Goal: Task Accomplishment & Management: Manage account settings

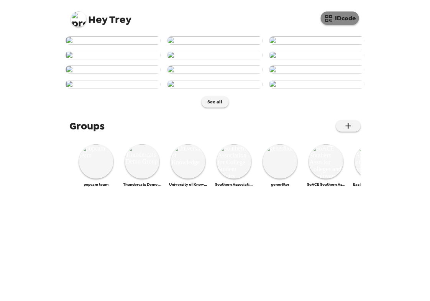
click at [342, 18] on button "IDcode" at bounding box center [340, 17] width 38 height 13
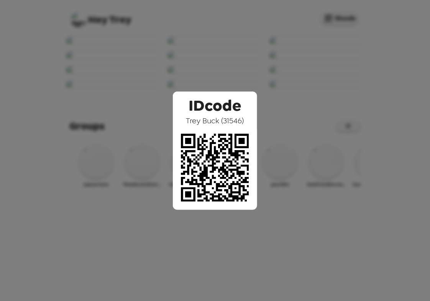
click at [58, 138] on div "IDcode Trey Buck ( 31546 )" at bounding box center [215, 150] width 430 height 301
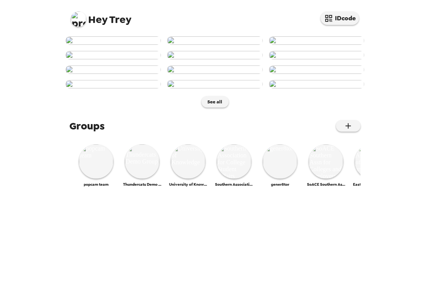
scroll to position [298, 0]
click at [231, 88] on img at bounding box center [214, 84] width 95 height 8
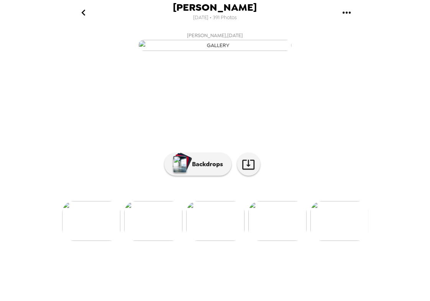
click at [208, 241] on div at bounding box center [215, 208] width 306 height 65
click at [208, 169] on p "Backdrops" at bounding box center [205, 164] width 35 height 9
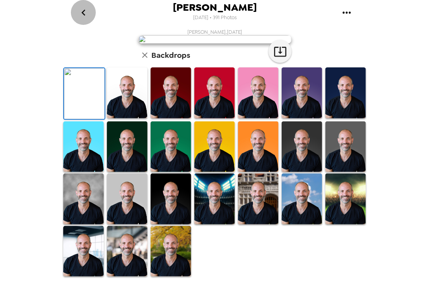
click at [85, 13] on icon "go back" at bounding box center [83, 13] width 12 height 12
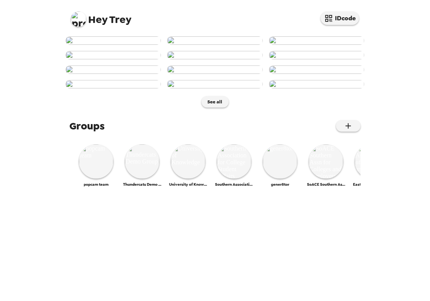
click at [81, 22] on img at bounding box center [78, 18] width 15 height 15
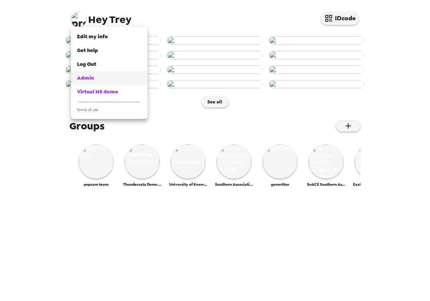
click at [104, 80] on div "Admin" at bounding box center [109, 78] width 64 height 8
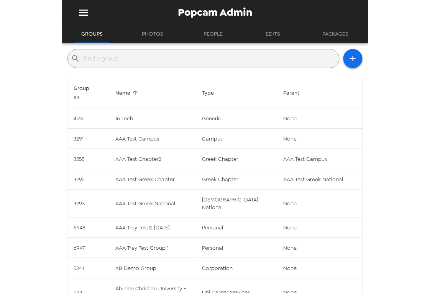
click at [224, 60] on input "text" at bounding box center [209, 58] width 253 height 12
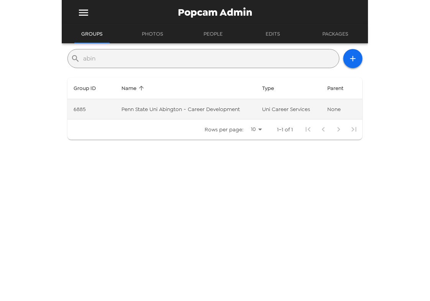
type input "abin"
click at [152, 112] on td "Penn State Uni Abington - Career Development" at bounding box center [185, 109] width 141 height 20
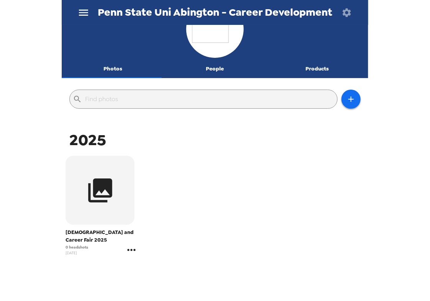
scroll to position [43, 0]
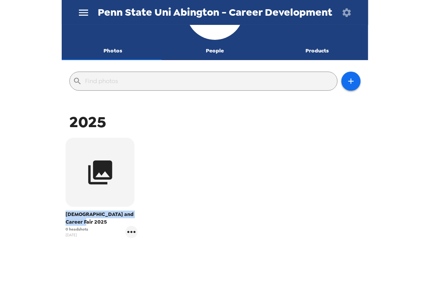
drag, startPoint x: 79, startPoint y: 224, endPoint x: 60, endPoint y: 216, distance: 20.6
click at [60, 216] on div "Penn State Uni Abington - Career Development Photos People Products ​ 2025 Inte…" at bounding box center [215, 150] width 430 height 301
click at [72, 216] on span "Internship and Career Fair 2025" at bounding box center [102, 218] width 72 height 15
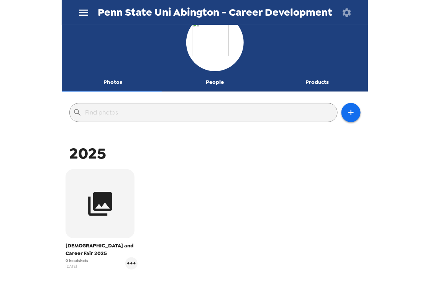
scroll to position [0, 0]
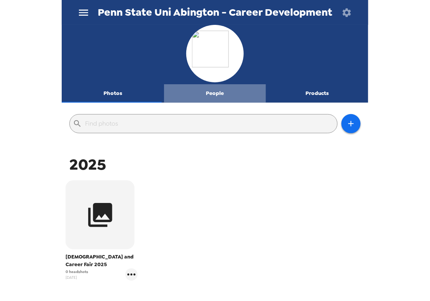
click at [214, 93] on button "People" at bounding box center [215, 93] width 102 height 18
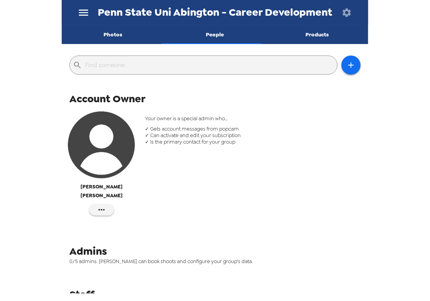
scroll to position [77, 0]
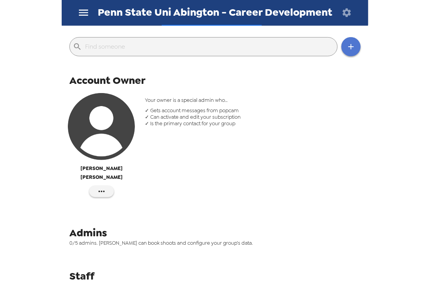
click at [346, 43] on icon "button" at bounding box center [350, 46] width 9 height 9
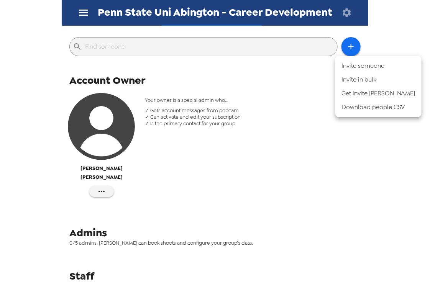
click at [365, 68] on li "Invite someone" at bounding box center [378, 66] width 86 height 14
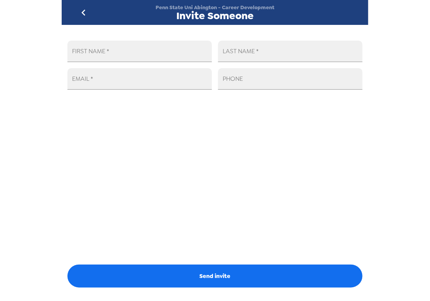
click at [94, 52] on input "FIRST NAME   *" at bounding box center [139, 51] width 144 height 21
type input "Elizabeth"
type input "So"
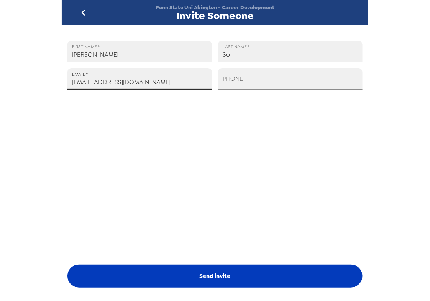
type input "eps5734@psu.edu"
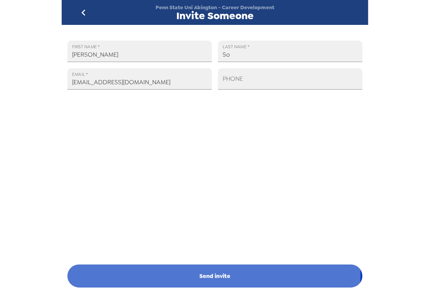
click at [213, 275] on button "Send invite" at bounding box center [214, 276] width 295 height 23
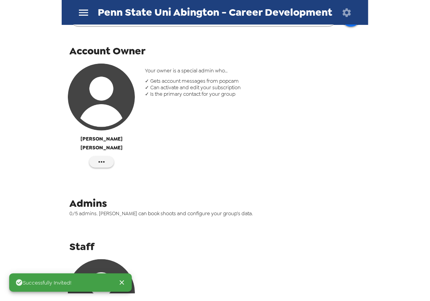
scroll to position [190, 0]
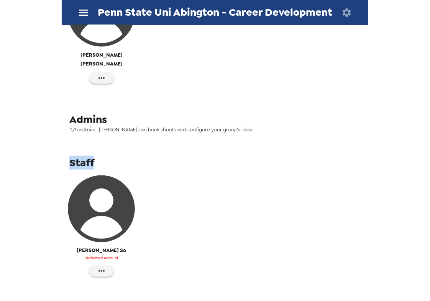
drag, startPoint x: 95, startPoint y: 151, endPoint x: 68, endPoint y: 150, distance: 27.2
click at [68, 154] on div "Staff Elizabeth So Unclaimed account" at bounding box center [215, 221] width 306 height 135
click at [82, 156] on span "Staff" at bounding box center [81, 163] width 25 height 14
click at [102, 267] on icon "button" at bounding box center [101, 271] width 9 height 9
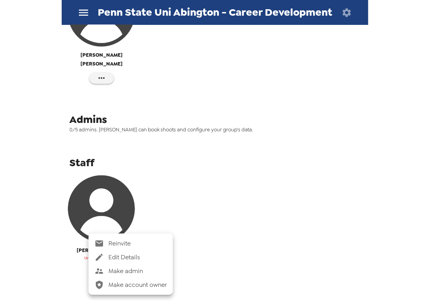
click at [131, 270] on span "Make admin" at bounding box center [137, 271] width 58 height 9
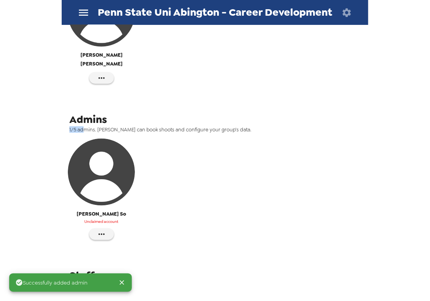
drag, startPoint x: 85, startPoint y: 120, endPoint x: 48, endPoint y: 121, distance: 37.5
click at [46, 121] on div "Successfully added admin Penn State Uni Abington - Career Development Photos Pe…" at bounding box center [215, 150] width 430 height 301
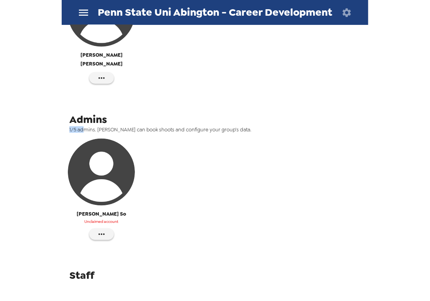
click at [72, 126] on span "1/5 admins. Admins can book shoots and configure your group’s data." at bounding box center [217, 129] width 297 height 7
click at [102, 124] on div "Admins 1/5 admins. Admins can book shoots and configure your group’s data. Eliz…" at bounding box center [215, 181] width 306 height 141
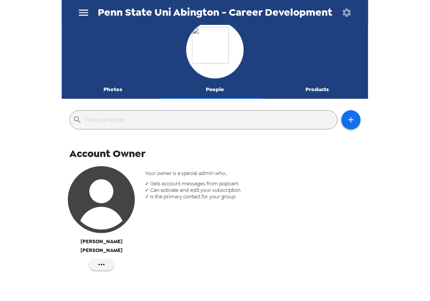
scroll to position [0, 0]
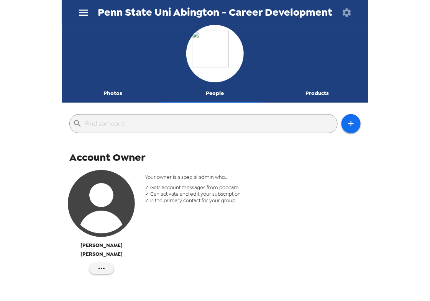
drag, startPoint x: 103, startPoint y: 93, endPoint x: 156, endPoint y: 162, distance: 87.2
click at [104, 93] on button "Photos" at bounding box center [113, 93] width 102 height 18
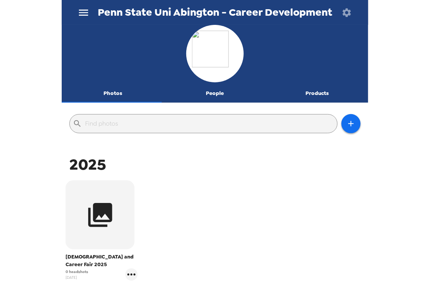
scroll to position [43, 0]
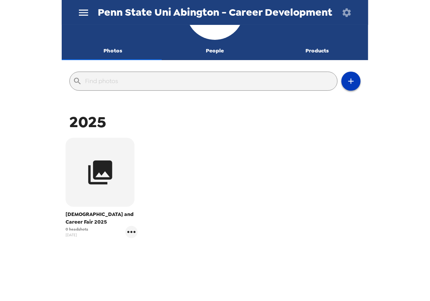
click at [347, 82] on icon "button" at bounding box center [350, 81] width 9 height 9
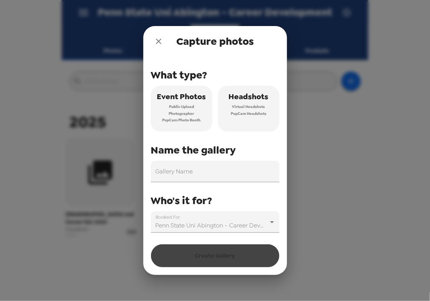
click at [159, 42] on icon "close" at bounding box center [158, 41] width 5 height 5
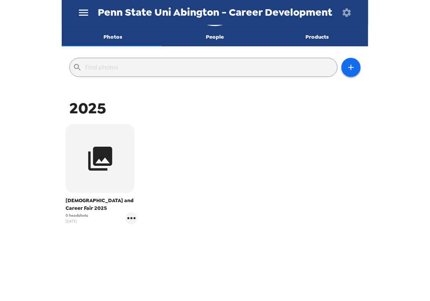
scroll to position [64, 0]
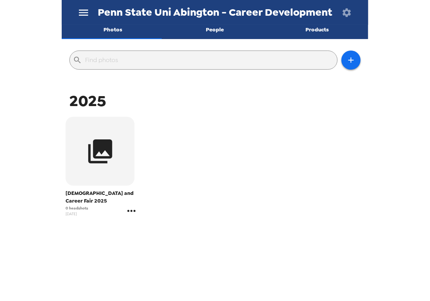
click at [129, 213] on icon "gallery menu" at bounding box center [131, 211] width 12 height 12
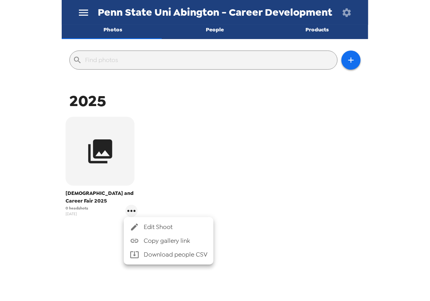
click at [141, 228] on div at bounding box center [137, 227] width 14 height 9
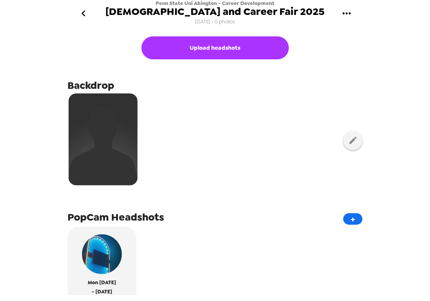
click at [208, 24] on span "9/24/25 • 0 photos" at bounding box center [215, 22] width 40 height 10
click at [195, 23] on span "9/24/25 • 0 photos" at bounding box center [215, 22] width 40 height 10
drag, startPoint x: 194, startPoint y: 21, endPoint x: 211, endPoint y: 18, distance: 17.8
click at [211, 18] on span "9/24/25 • 0 photos" at bounding box center [215, 22] width 40 height 10
click at [206, 23] on span "9/24/25 • 0 photos" at bounding box center [215, 22] width 40 height 10
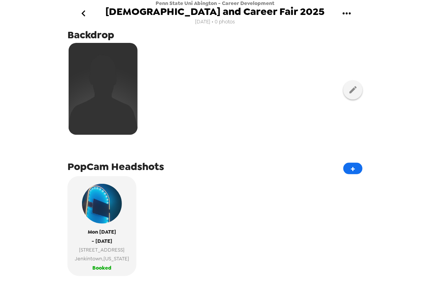
scroll to position [150, 0]
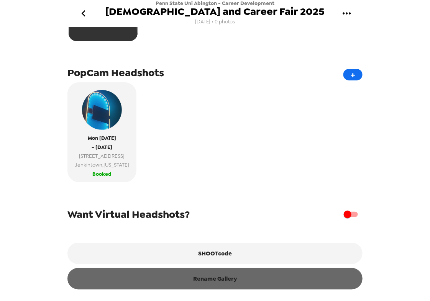
click at [218, 283] on button "Rename Gallery" at bounding box center [214, 278] width 295 height 21
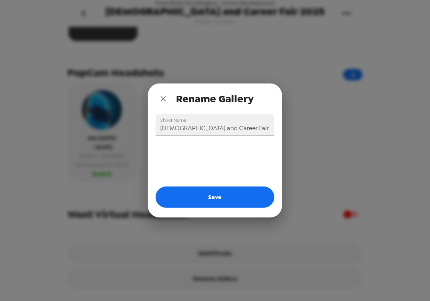
click at [163, 98] on icon "close" at bounding box center [163, 98] width 9 height 9
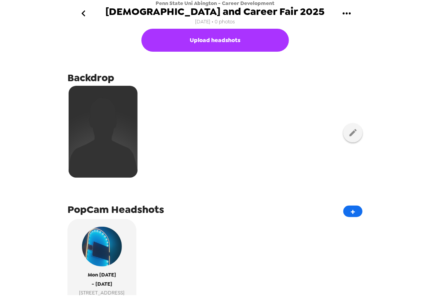
scroll to position [0, 0]
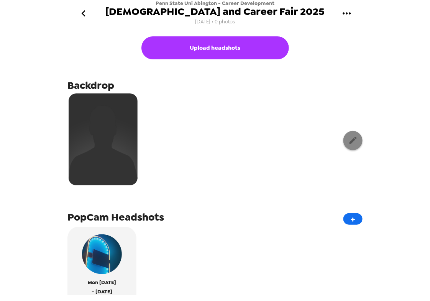
click at [349, 143] on icon "button" at bounding box center [353, 141] width 10 height 10
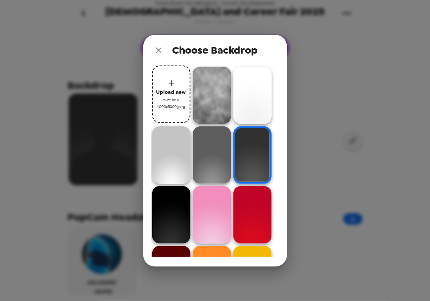
click at [212, 100] on img at bounding box center [212, 95] width 38 height 57
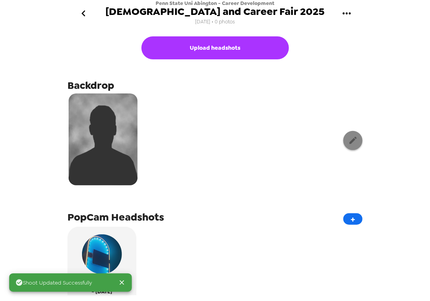
click at [349, 141] on icon "button" at bounding box center [352, 140] width 7 height 7
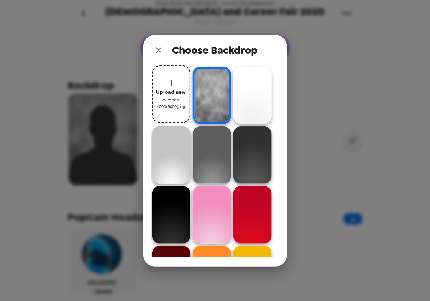
click at [158, 51] on icon "close" at bounding box center [158, 50] width 9 height 9
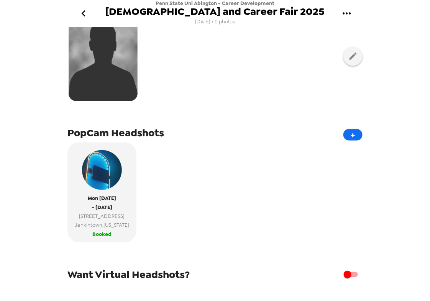
scroll to position [150, 0]
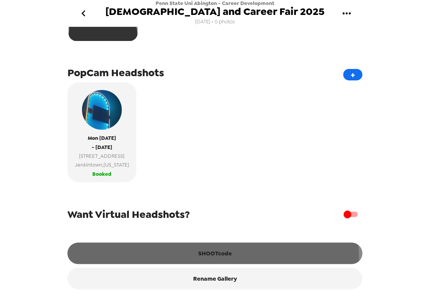
click at [213, 259] on button "SHOOTcode" at bounding box center [214, 253] width 295 height 21
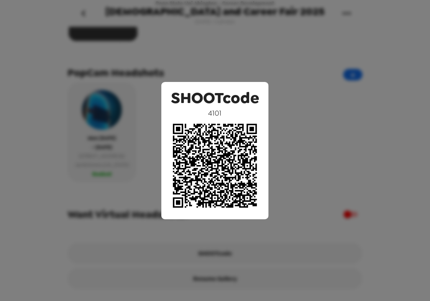
click at [219, 57] on div "SHOOTcode 4101" at bounding box center [215, 150] width 430 height 301
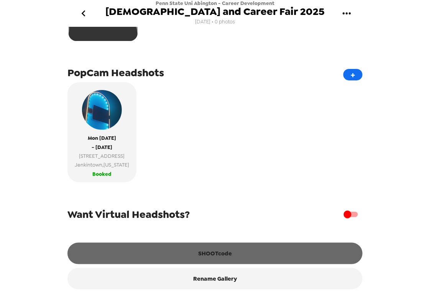
click at [221, 253] on button "SHOOTcode" at bounding box center [214, 253] width 295 height 21
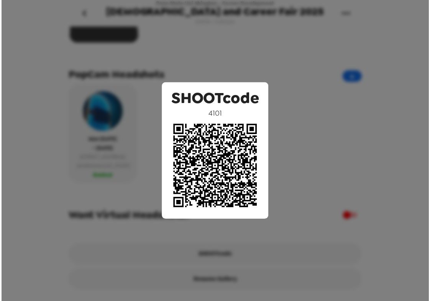
scroll to position [148, 0]
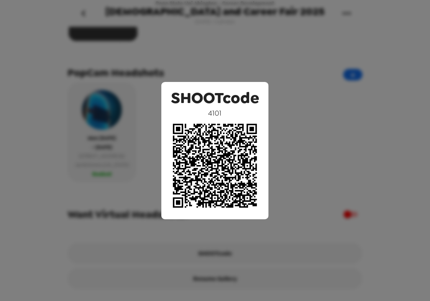
click at [158, 50] on div "SHOOTcode 4101" at bounding box center [215, 150] width 430 height 301
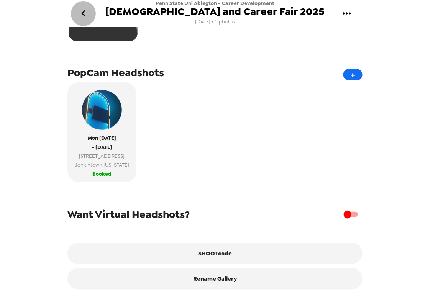
click at [85, 16] on icon "go back" at bounding box center [83, 13] width 12 height 12
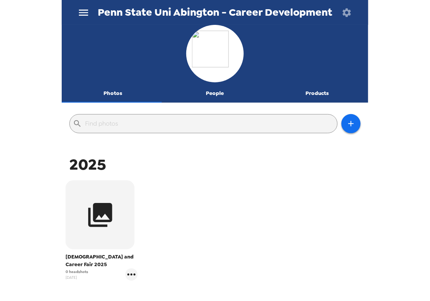
click at [86, 9] on icon "menu" at bounding box center [83, 13] width 12 height 12
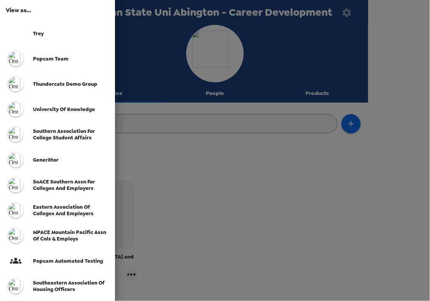
click at [67, 136] on span "Southern Association for College Student Affairs" at bounding box center [64, 134] width 62 height 13
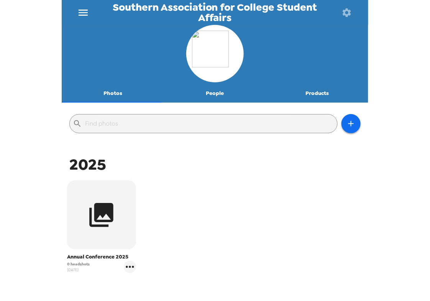
click at [82, 7] on icon "menu" at bounding box center [83, 13] width 12 height 12
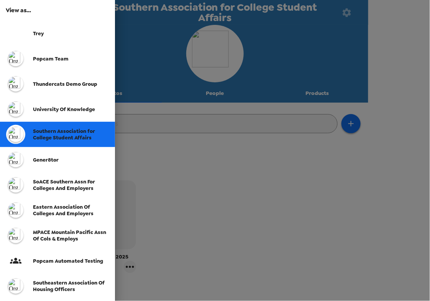
click at [53, 185] on span "SoACE Southern Assn for Colleges and Employers" at bounding box center [64, 184] width 62 height 13
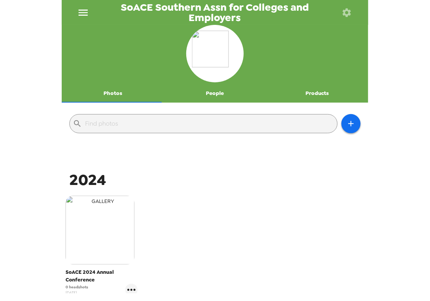
click at [95, 229] on img "button" at bounding box center [100, 230] width 69 height 69
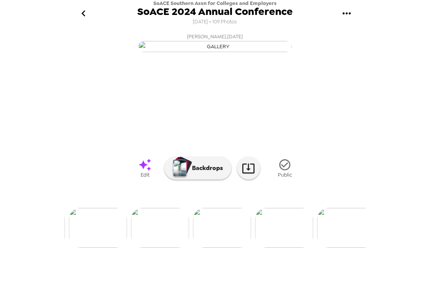
scroll to position [36, 0]
click at [287, 248] on img at bounding box center [284, 228] width 58 height 40
click at [89, 248] on img at bounding box center [80, 228] width 58 height 40
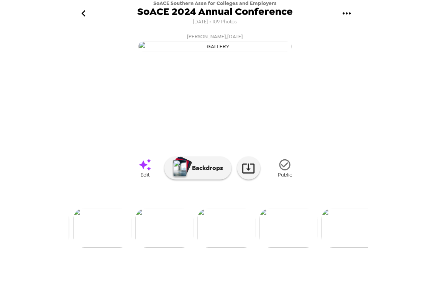
click at [114, 248] on img at bounding box center [102, 228] width 58 height 40
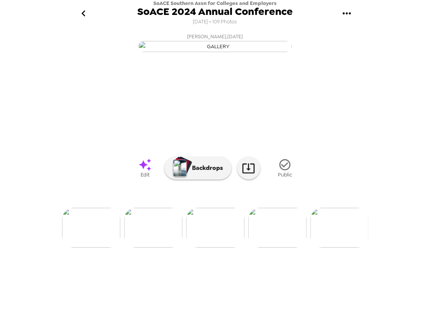
scroll to position [0, 186]
click at [82, 16] on icon "go back" at bounding box center [83, 13] width 12 height 12
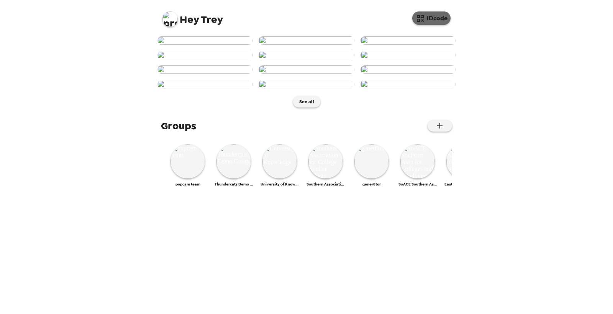
click at [432, 17] on button "IDcode" at bounding box center [431, 17] width 38 height 13
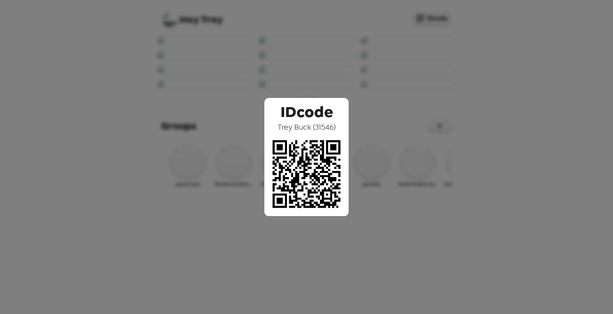
click at [190, 127] on div "IDcode Trey Buck ( 31546 )" at bounding box center [306, 157] width 613 height 314
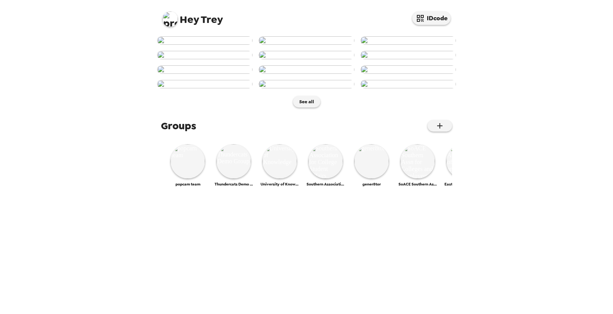
click at [192, 45] on img at bounding box center [204, 40] width 95 height 8
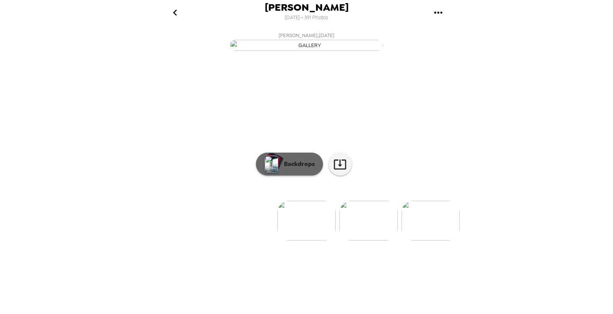
click at [291, 169] on p "Backdrops" at bounding box center [297, 164] width 35 height 9
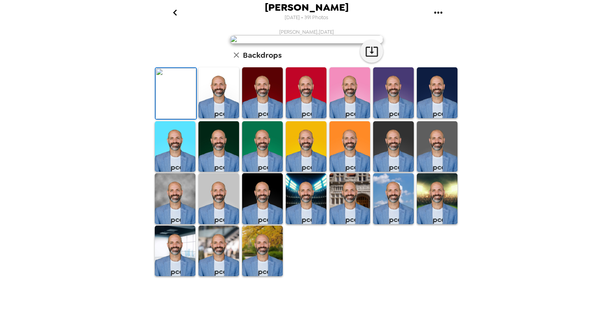
scroll to position [128, 0]
click at [350, 172] on img at bounding box center [349, 146] width 41 height 51
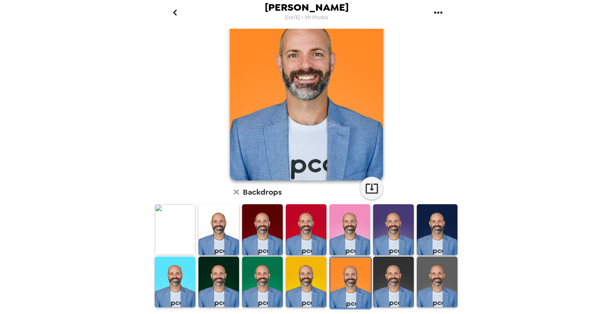
scroll to position [0, 0]
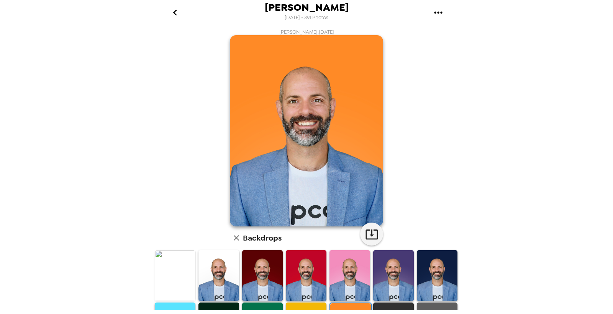
click at [305, 264] on img at bounding box center [306, 276] width 41 height 51
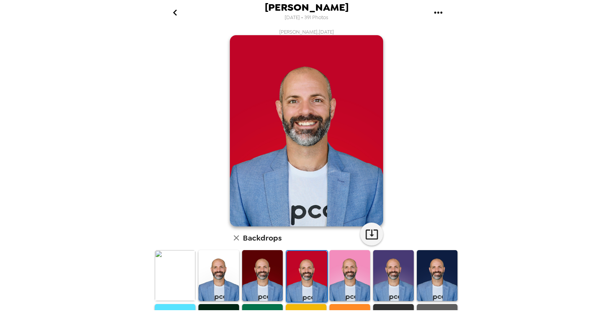
click at [390, 262] on img at bounding box center [393, 276] width 41 height 51
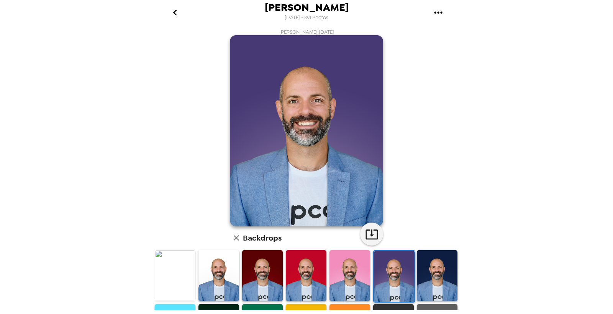
click at [177, 16] on icon "go back" at bounding box center [175, 13] width 12 height 12
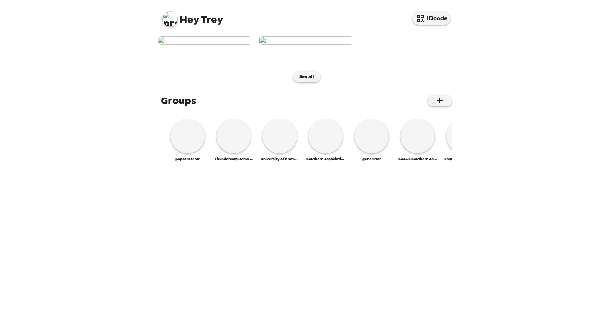
scroll to position [325, 0]
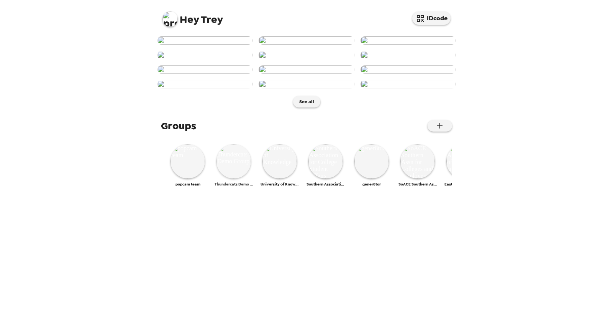
click at [236, 179] on img at bounding box center [233, 161] width 34 height 34
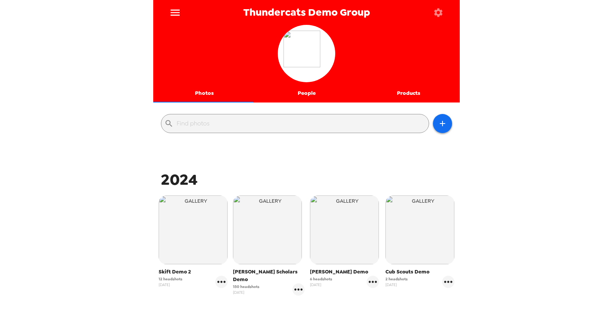
drag, startPoint x: 304, startPoint y: 91, endPoint x: 310, endPoint y: 102, distance: 12.9
click at [304, 91] on button "People" at bounding box center [306, 93] width 102 height 18
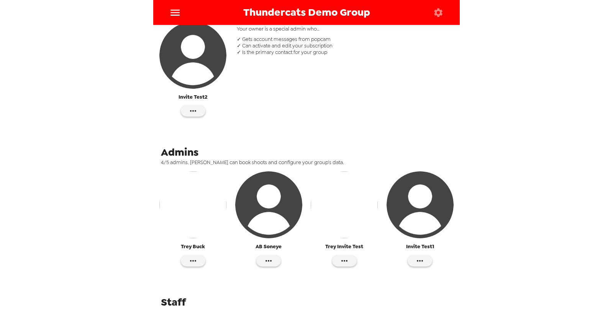
scroll to position [22, 0]
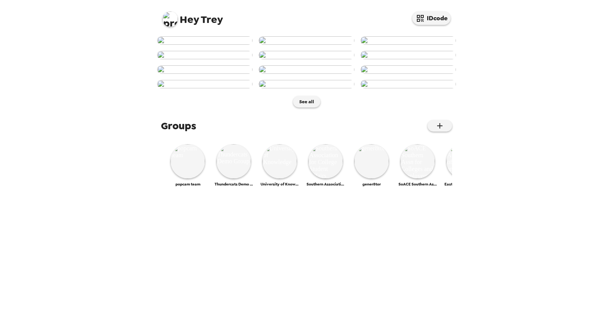
scroll to position [325, 0]
click at [232, 179] on img at bounding box center [233, 161] width 34 height 34
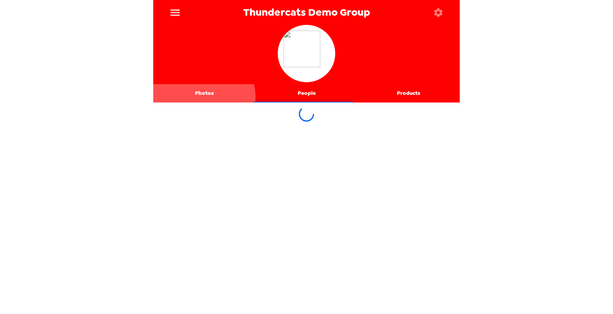
click at [203, 97] on button "Photos" at bounding box center [204, 93] width 102 height 18
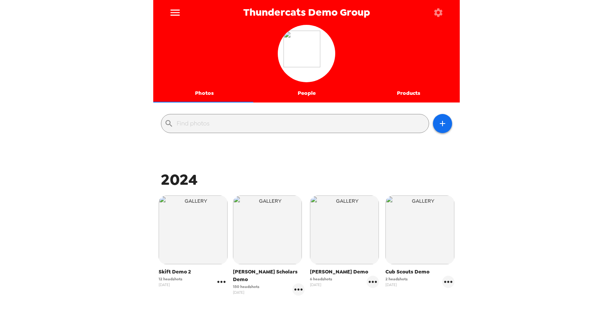
click at [221, 283] on icon "gallery menu" at bounding box center [221, 282] width 8 height 2
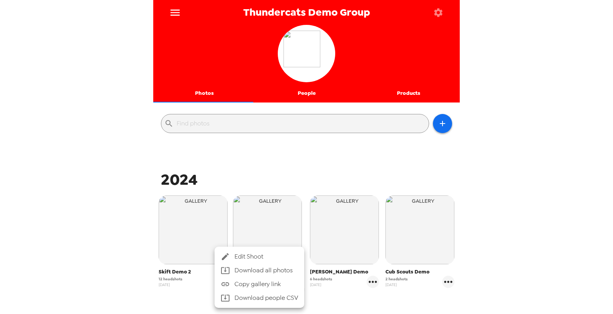
click at [242, 258] on span "Edit Shoot" at bounding box center [266, 256] width 64 height 9
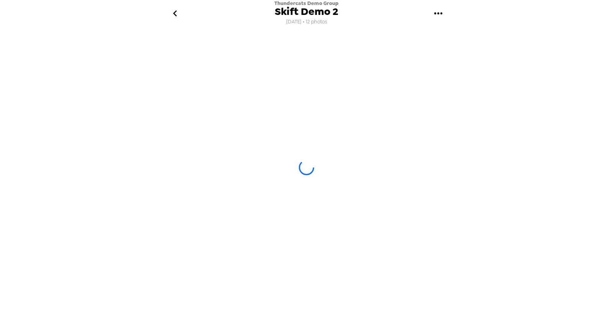
click at [242, 258] on div "Thundercats Demo Group Skift Demo 2 11/26/24 • 12 photos" at bounding box center [306, 157] width 306 height 314
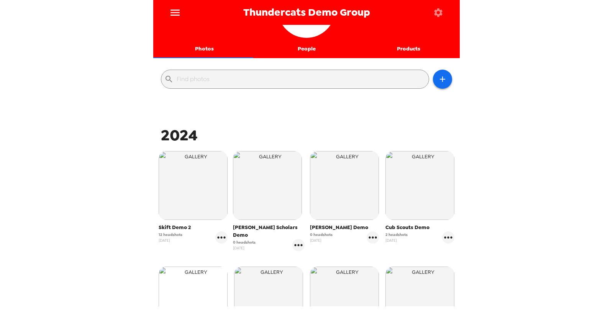
scroll to position [128, 0]
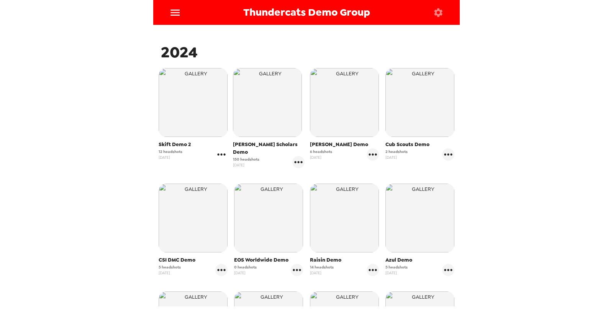
click at [223, 154] on icon "gallery menu" at bounding box center [221, 155] width 12 height 12
click at [251, 169] on span "Edit Shoot" at bounding box center [266, 170] width 64 height 9
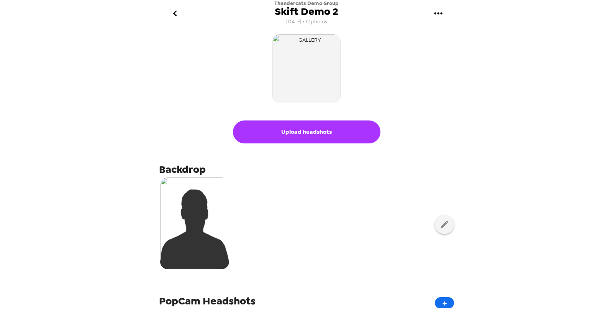
scroll to position [85, 0]
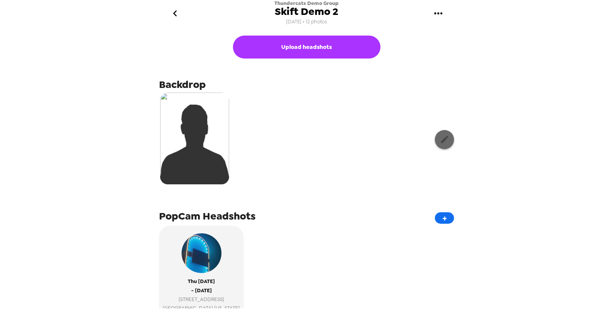
click at [441, 143] on icon "button" at bounding box center [445, 140] width 10 height 10
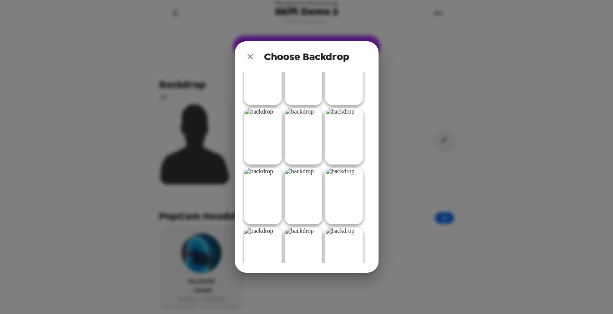
click at [267, 141] on img at bounding box center [263, 136] width 38 height 57
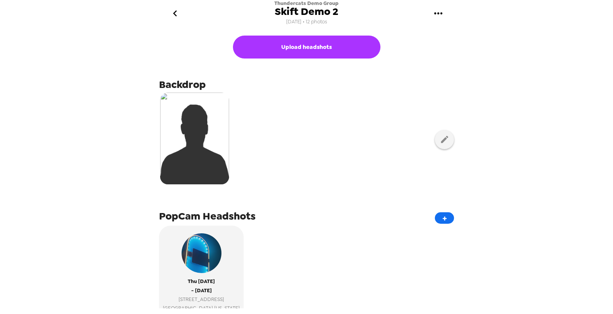
scroll to position [170, 0]
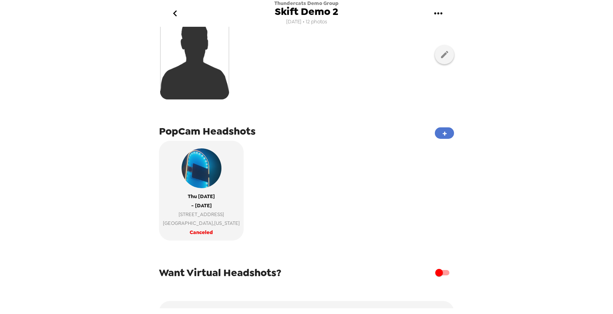
click at [435, 130] on button "+" at bounding box center [444, 133] width 19 height 11
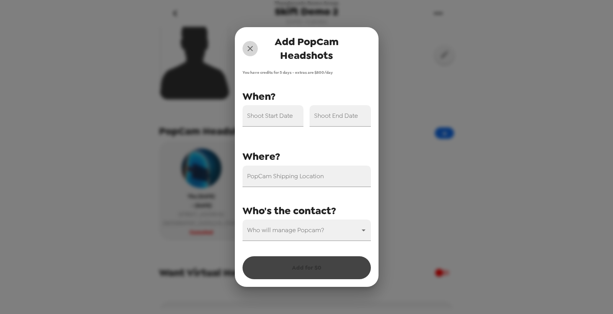
click at [252, 49] on icon "close" at bounding box center [250, 48] width 9 height 9
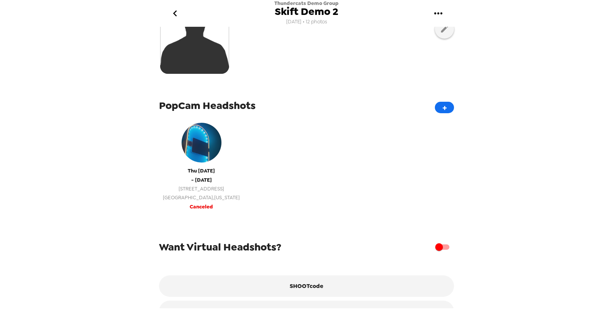
scroll to position [221, 0]
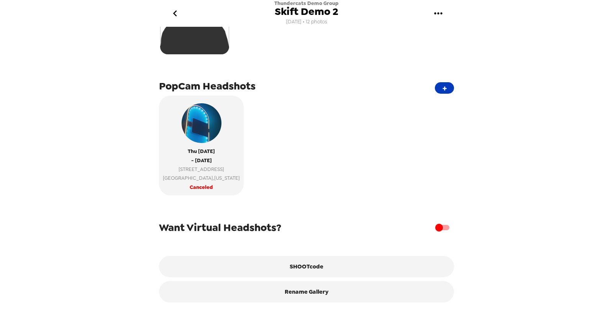
click at [439, 82] on button "+" at bounding box center [444, 87] width 19 height 11
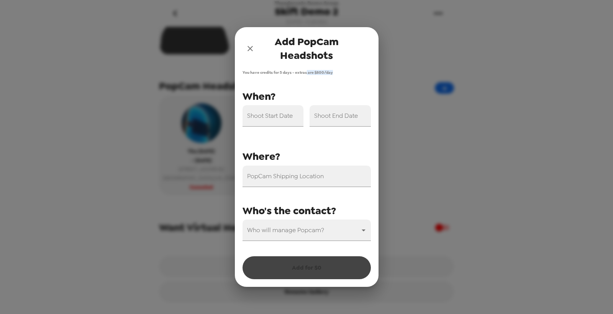
drag, startPoint x: 317, startPoint y: 73, endPoint x: 332, endPoint y: 72, distance: 15.8
click at [336, 70] on span "You have credits for 5 days - extras are $ 800 /day" at bounding box center [306, 72] width 128 height 5
click at [324, 71] on span "You have credits for 5 days - extras are $ 800 /day" at bounding box center [306, 72] width 128 height 5
drag, startPoint x: 266, startPoint y: 70, endPoint x: 294, endPoint y: 72, distance: 28.0
click at [294, 72] on span "You have credits for 5 days - extras are $ 800 /day" at bounding box center [306, 72] width 128 height 5
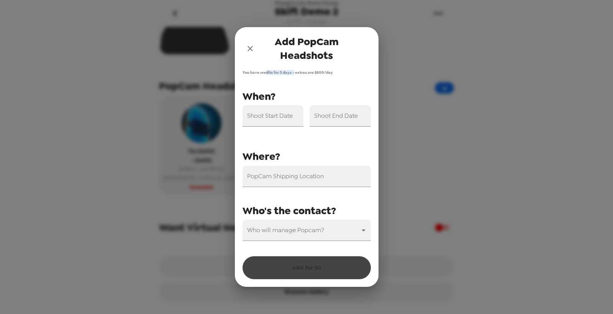
click at [278, 74] on span "You have credits for 5 days - extras are $ 800 /day" at bounding box center [306, 72] width 128 height 5
click at [247, 51] on icon "close" at bounding box center [249, 48] width 5 height 5
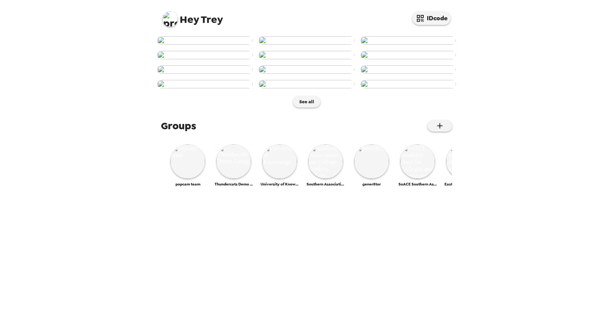
click at [427, 10] on div "IDcode" at bounding box center [431, 16] width 38 height 17
click at [427, 16] on button "IDcode" at bounding box center [431, 17] width 38 height 13
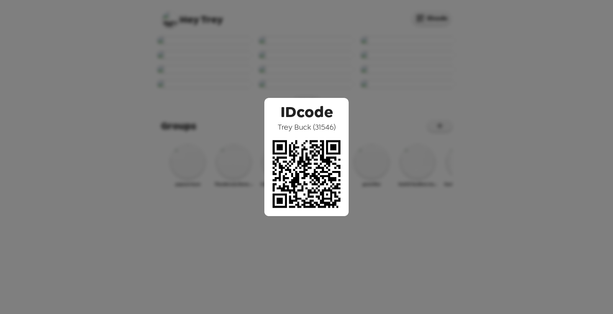
click at [223, 140] on div "IDcode [PERSON_NAME] ( 31546 )" at bounding box center [306, 157] width 613 height 314
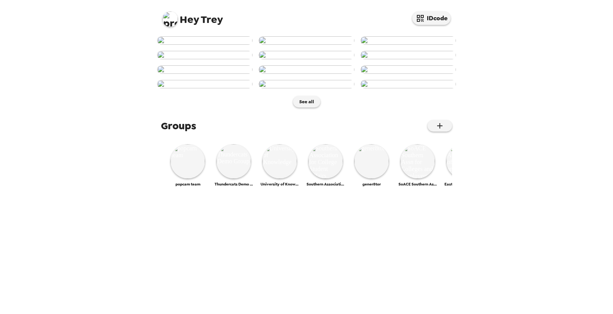
click at [192, 45] on img at bounding box center [204, 40] width 95 height 8
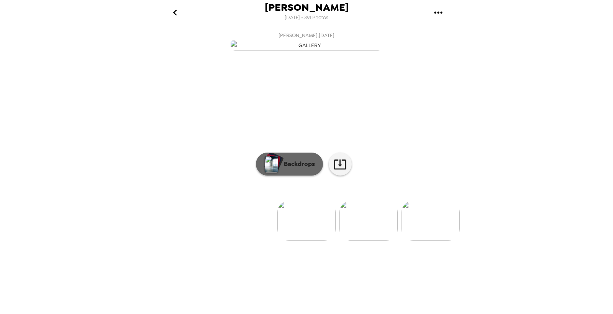
click at [285, 169] on p "Backdrops" at bounding box center [297, 164] width 35 height 9
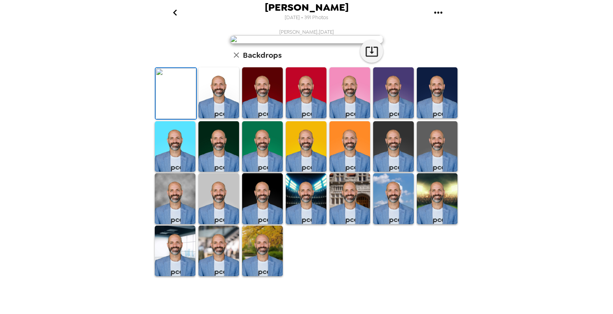
scroll to position [85, 0]
click at [234, 58] on icon "button" at bounding box center [236, 54] width 5 height 5
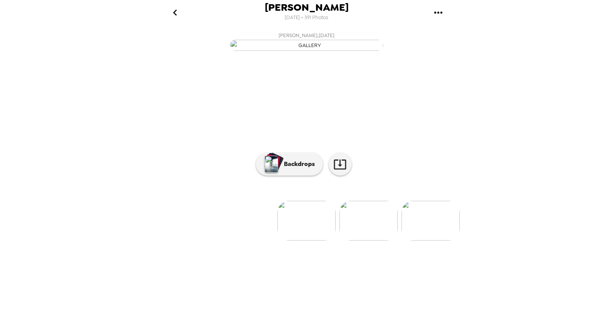
click at [171, 15] on icon "go back" at bounding box center [175, 13] width 12 height 12
click at [182, 14] on button "go back" at bounding box center [174, 12] width 25 height 25
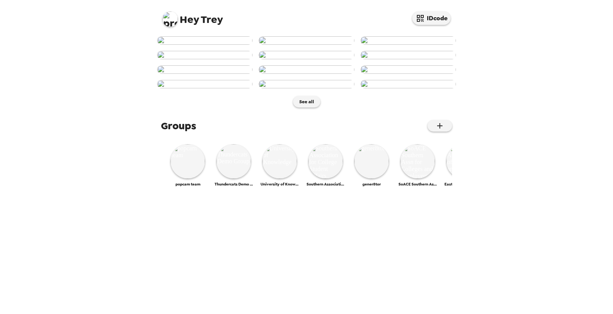
click at [169, 20] on img at bounding box center [169, 18] width 15 height 15
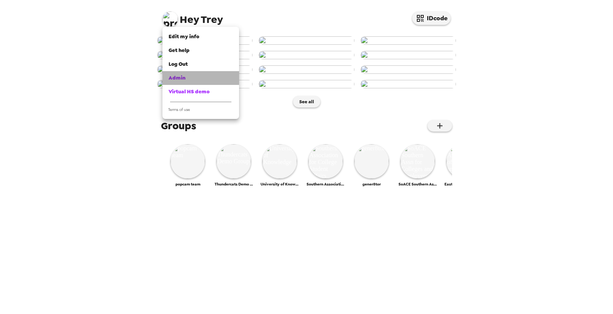
click at [183, 77] on span "Admin" at bounding box center [177, 78] width 17 height 7
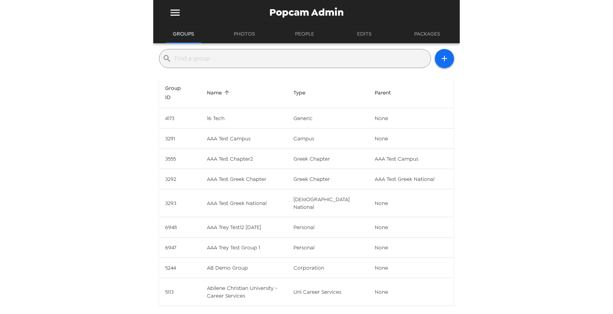
click at [265, 63] on input "text" at bounding box center [301, 58] width 253 height 12
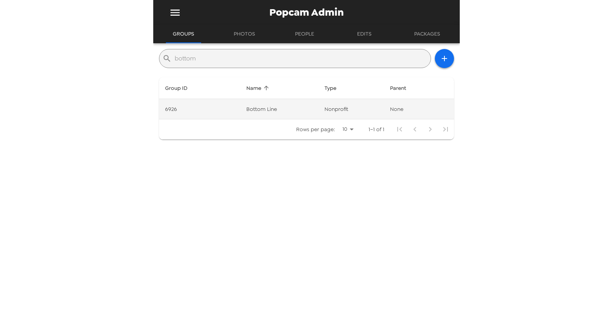
type input "bottom"
click at [320, 106] on td "nonprofit" at bounding box center [351, 109] width 66 height 20
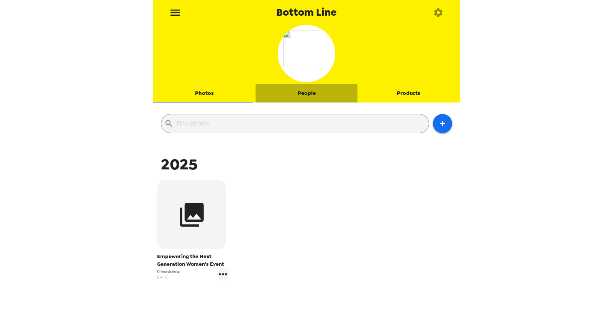
click at [305, 93] on button "People" at bounding box center [306, 93] width 102 height 18
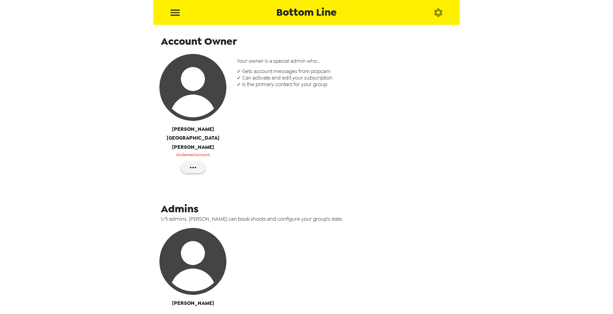
scroll to position [85, 0]
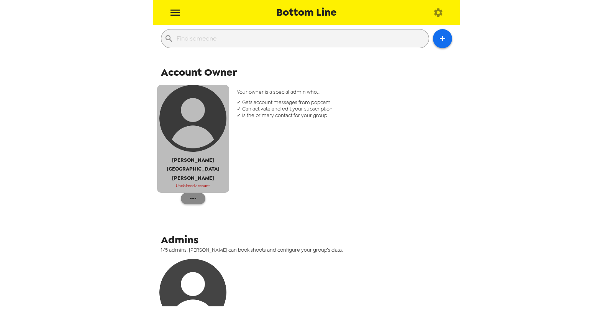
click at [196, 175] on div "Tram-[PERSON_NAME] Unclaimed account" at bounding box center [193, 144] width 76 height 123
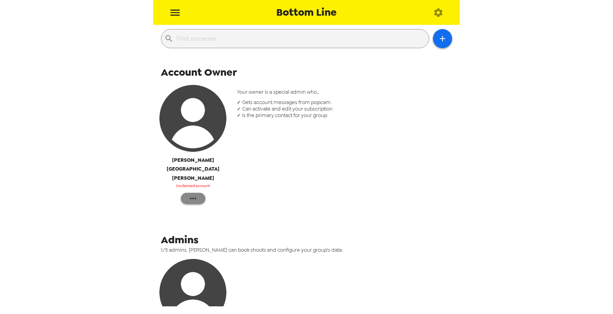
click at [197, 194] on icon "button" at bounding box center [192, 198] width 9 height 9
click at [217, 195] on span "Reinvite" at bounding box center [215, 196] width 31 height 9
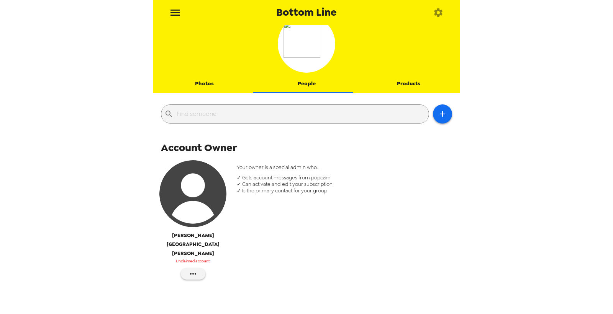
scroll to position [0, 0]
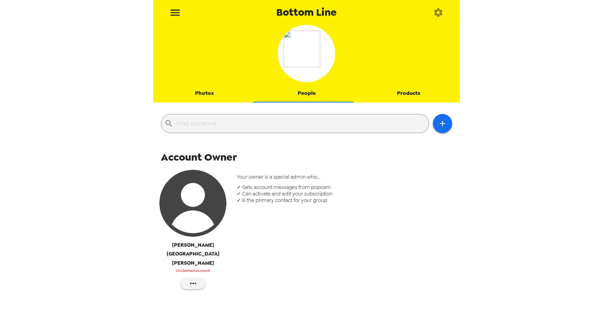
click at [204, 93] on button "Photos" at bounding box center [204, 93] width 102 height 18
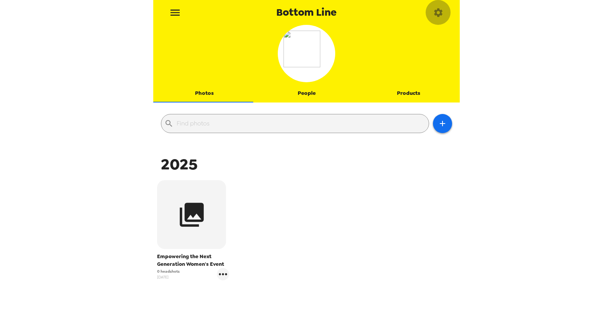
click at [442, 16] on icon "button" at bounding box center [438, 12] width 11 height 11
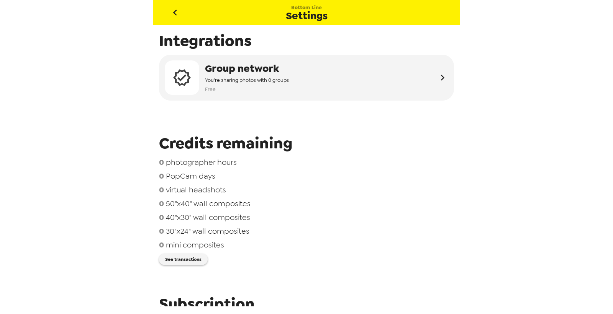
click at [182, 16] on button "go back" at bounding box center [174, 12] width 25 height 25
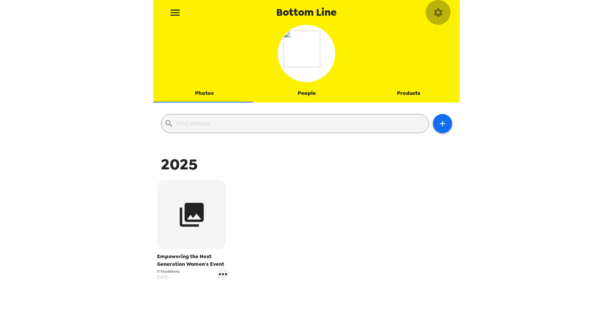
click at [437, 15] on icon "button" at bounding box center [438, 12] width 8 height 8
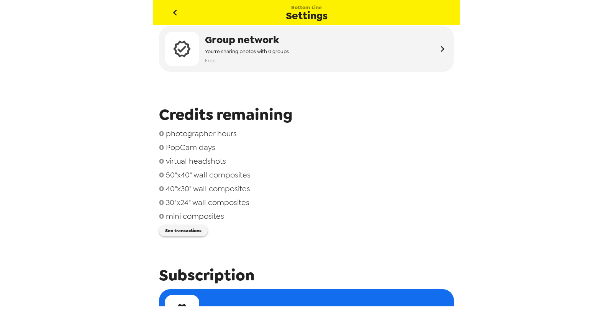
scroll to position [43, 0]
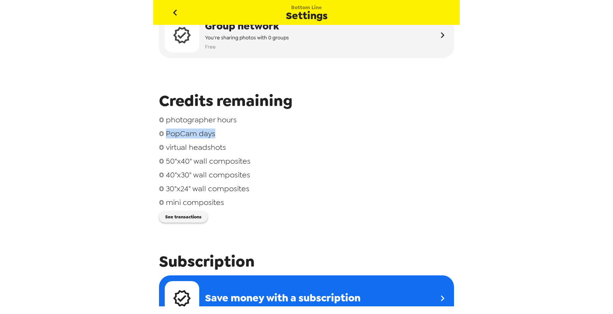
drag, startPoint x: 185, startPoint y: 135, endPoint x: 219, endPoint y: 141, distance: 34.6
click at [219, 134] on div "0 PopCam days" at bounding box center [306, 134] width 295 height 10
click at [219, 141] on div "0 photographer hours 0 PopCam days 0 virtual headshots 0 50"x40" wall composite…" at bounding box center [306, 163] width 295 height 97
click at [185, 221] on button "See transactions" at bounding box center [183, 216] width 49 height 11
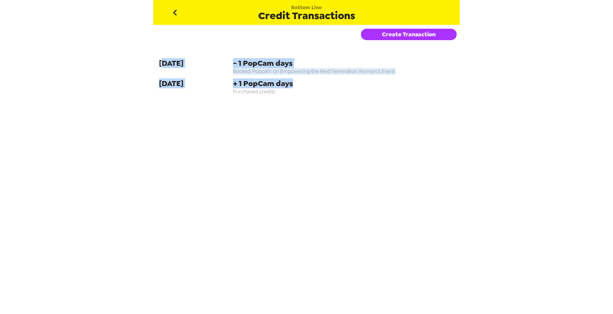
drag, startPoint x: 298, startPoint y: 87, endPoint x: 165, endPoint y: 67, distance: 134.0
click at [162, 67] on div "[DATE] - 1 PopCam days Booked Popcam on Empowering the Next Generation Women's …" at bounding box center [306, 78] width 306 height 52
click at [278, 82] on span "+ 1 PopCam days" at bounding box center [343, 84] width 221 height 10
drag, startPoint x: 230, startPoint y: 82, endPoint x: 289, endPoint y: 96, distance: 60.7
click at [289, 95] on div "[DATE] + 1 PopCam days Purchased credits" at bounding box center [306, 87] width 295 height 16
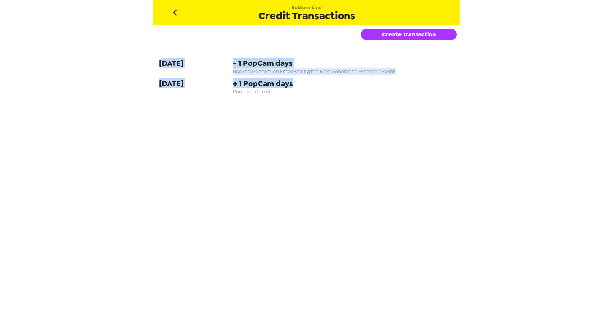
click at [282, 89] on span "Purchased credits" at bounding box center [343, 91] width 221 height 7
drag, startPoint x: 228, startPoint y: 66, endPoint x: 306, endPoint y: 74, distance: 78.2
click at [306, 74] on div "[DATE] - 1 PopCam days Booked Popcam on Empowering the Next Generation Women's …" at bounding box center [306, 66] width 295 height 16
click at [301, 71] on span "Booked Popcam on Empowering the Next Generation Women's Event" at bounding box center [343, 71] width 221 height 7
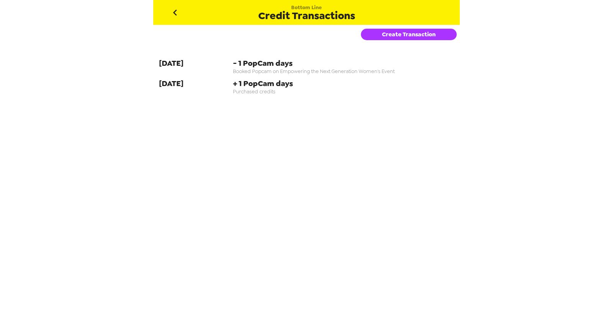
click at [425, 29] on button "Create Transaction" at bounding box center [409, 34] width 96 height 11
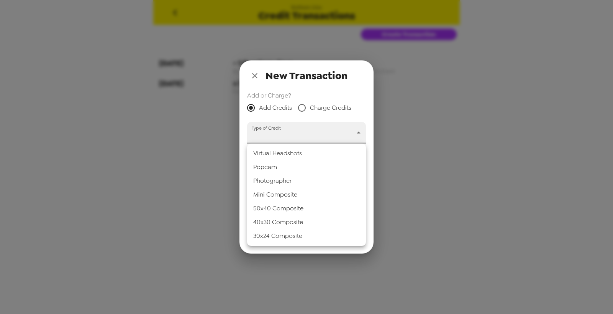
click at [286, 137] on body "Bottom Line Credit Transactions Create Transaction 9-17-25 - 1 PopCam days Book…" at bounding box center [306, 157] width 613 height 314
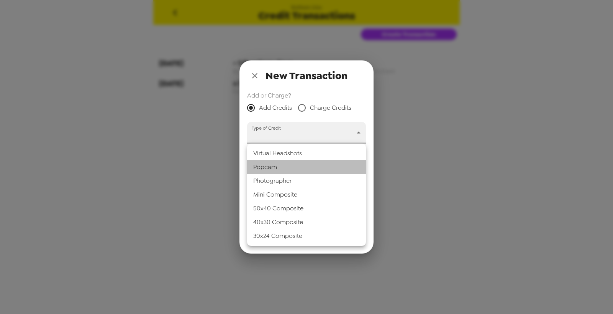
click at [280, 169] on li "Popcam" at bounding box center [306, 167] width 119 height 14
type input "popcam"
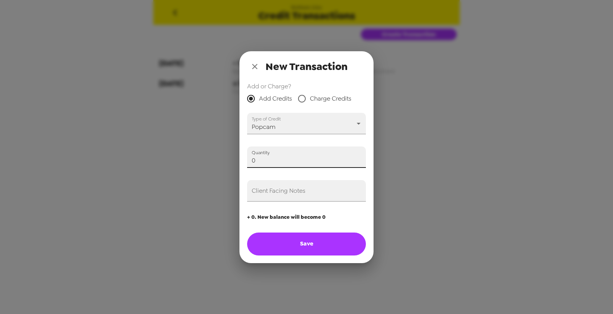
drag, startPoint x: 270, startPoint y: 164, endPoint x: 110, endPoint y: 148, distance: 160.9
click at [110, 148] on div "New Transaction Add or Charge? Add Credits Charge Credits Type of Credit Popcam…" at bounding box center [306, 157] width 613 height 314
type input "1"
click at [293, 198] on input "Client Facing Notes" at bounding box center [306, 190] width 119 height 21
click at [285, 194] on input "Paid for one credit on 10/1/25 (Trey)" at bounding box center [306, 190] width 119 height 21
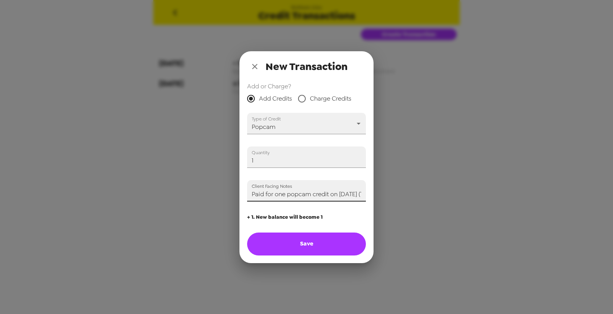
type input "Paid for one popcam credit on 10/1/25 (Trey)"
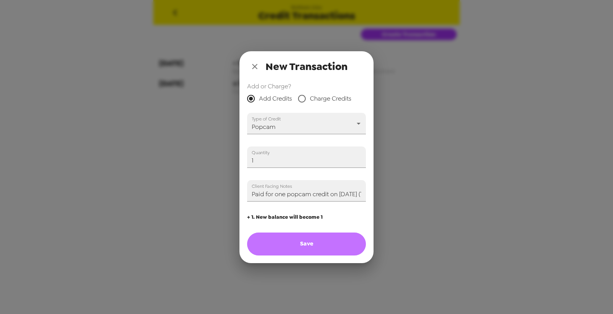
click at [312, 240] on button "Save" at bounding box center [306, 244] width 119 height 23
type input "0"
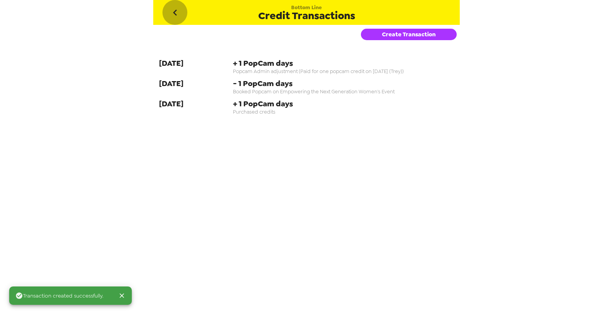
click at [176, 7] on icon "go back" at bounding box center [175, 13] width 12 height 12
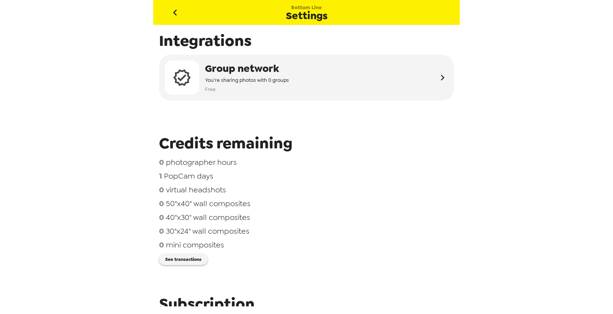
click at [169, 12] on icon "go back" at bounding box center [175, 13] width 12 height 12
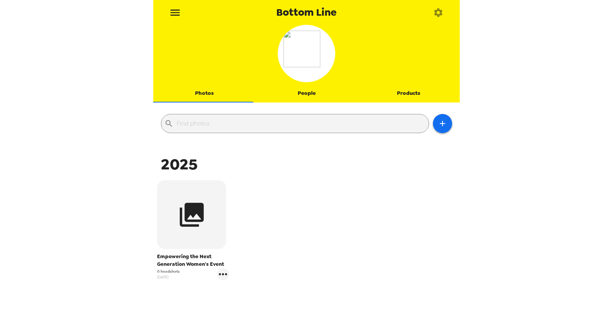
click at [301, 92] on button "People" at bounding box center [306, 93] width 102 height 18
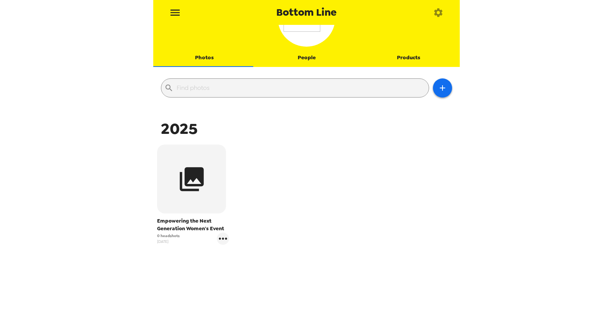
scroll to position [51, 0]
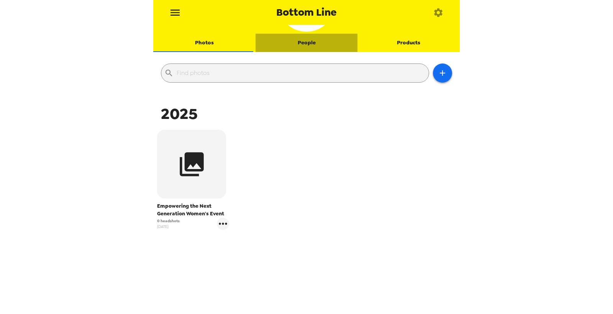
click at [308, 34] on button "People" at bounding box center [306, 43] width 102 height 18
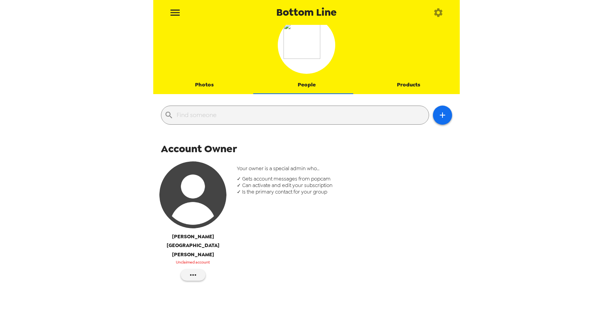
scroll to position [0, 0]
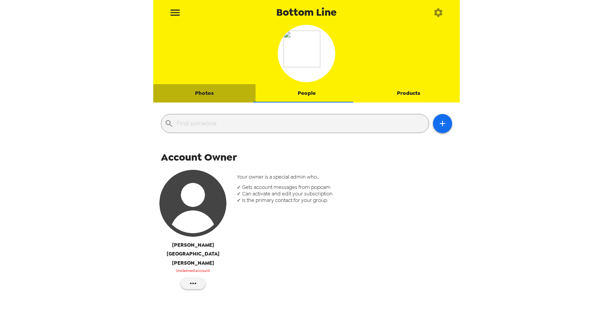
click at [204, 94] on button "Photos" at bounding box center [204, 93] width 102 height 18
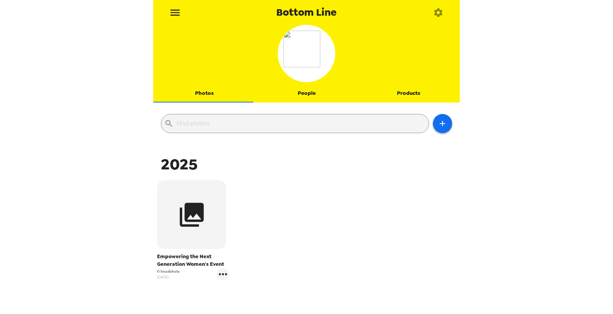
click at [298, 93] on button "People" at bounding box center [306, 93] width 102 height 18
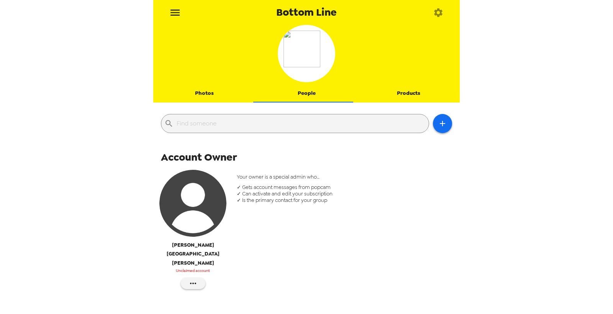
click at [181, 207] on img "button" at bounding box center [192, 203] width 67 height 67
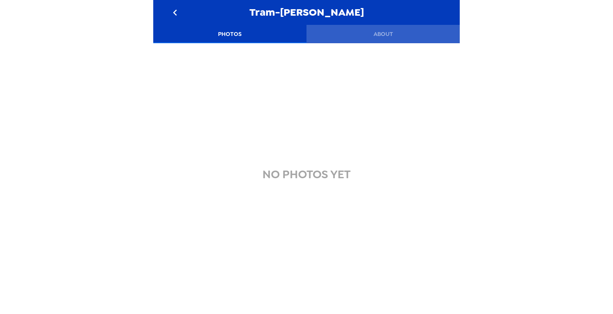
click at [385, 34] on button "About" at bounding box center [382, 34] width 153 height 18
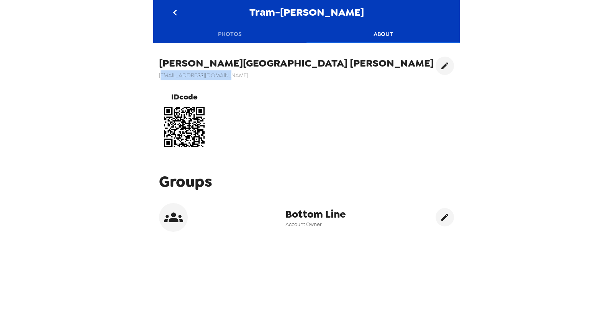
drag, startPoint x: 231, startPoint y: 75, endPoint x: 156, endPoint y: 77, distance: 74.7
click at [156, 77] on div "Tram-[PERSON_NAME] [EMAIL_ADDRESS][DOMAIN_NAME] IDcode" at bounding box center [306, 104] width 306 height 107
copy h6 "[EMAIL_ADDRESS][DOMAIN_NAME]"
click at [180, 15] on icon "go back" at bounding box center [175, 13] width 12 height 12
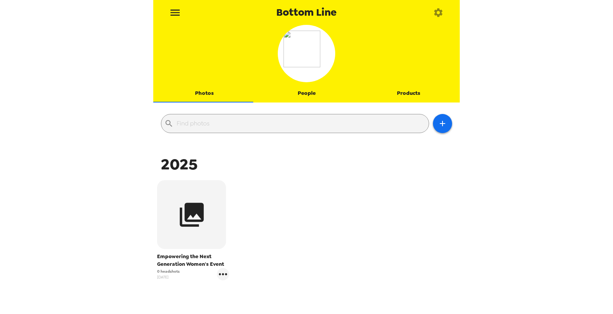
click at [303, 100] on button "People" at bounding box center [306, 93] width 102 height 18
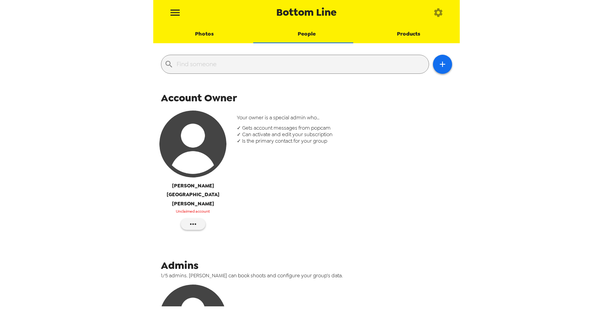
scroll to position [85, 0]
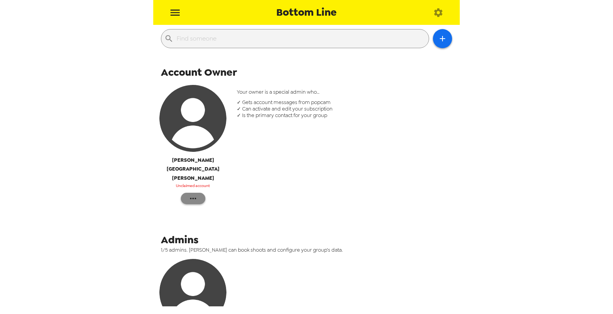
click at [199, 193] on button "button" at bounding box center [193, 198] width 25 height 11
click at [325, 142] on div at bounding box center [306, 157] width 613 height 314
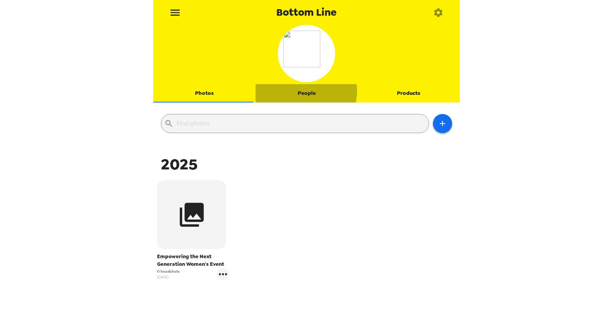
click at [299, 91] on button "People" at bounding box center [306, 93] width 102 height 18
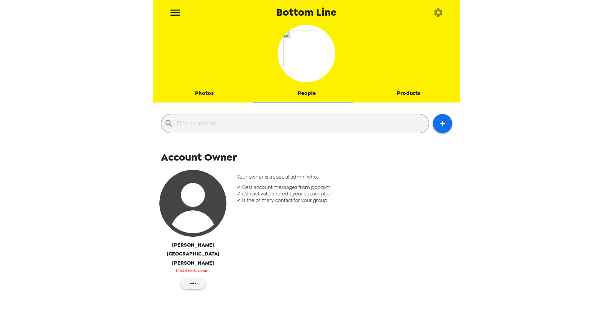
click at [200, 98] on button "Photos" at bounding box center [204, 93] width 102 height 18
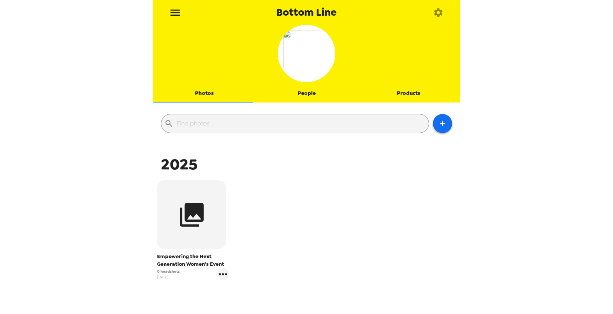
click at [442, 13] on icon "button" at bounding box center [438, 12] width 11 height 11
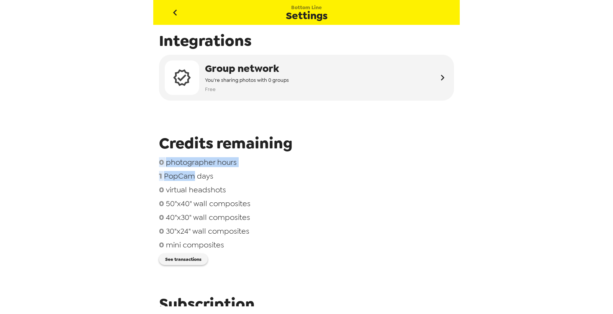
drag, startPoint x: 184, startPoint y: 179, endPoint x: 143, endPoint y: 172, distance: 42.1
click at [80, 162] on div "Bottom Line Settings Integrations Group network You're sharing photos with 0 gr…" at bounding box center [306, 157] width 613 height 314
drag, startPoint x: 178, startPoint y: 187, endPoint x: 182, endPoint y: 145, distance: 42.3
click at [178, 185] on div "0 photographer hours 1 PopCam days 0 virtual headshots 0 50"x40" wall composite…" at bounding box center [306, 205] width 295 height 97
click at [175, 11] on icon "go back" at bounding box center [175, 13] width 4 height 6
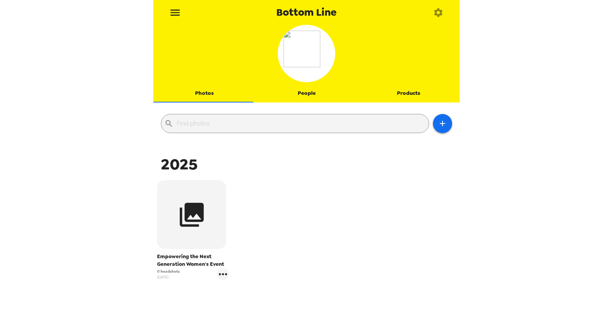
scroll to position [51, 0]
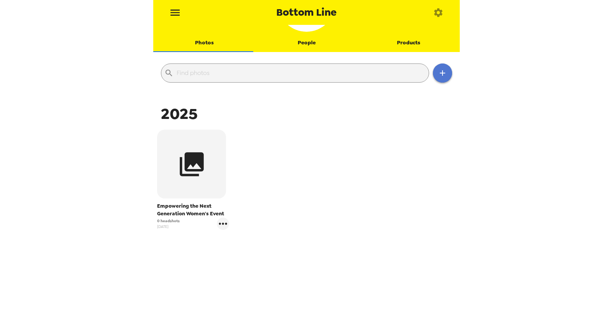
click at [438, 77] on icon "button" at bounding box center [442, 73] width 9 height 9
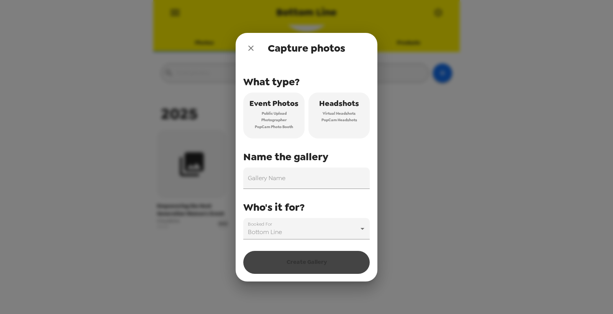
click at [349, 112] on span "Virtual Headshots" at bounding box center [339, 113] width 33 height 7
click at [320, 182] on input "Gallery Name" at bounding box center [306, 178] width 126 height 21
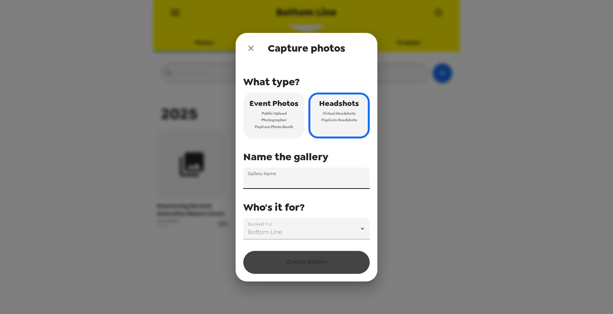
click at [251, 48] on icon "close" at bounding box center [250, 48] width 9 height 9
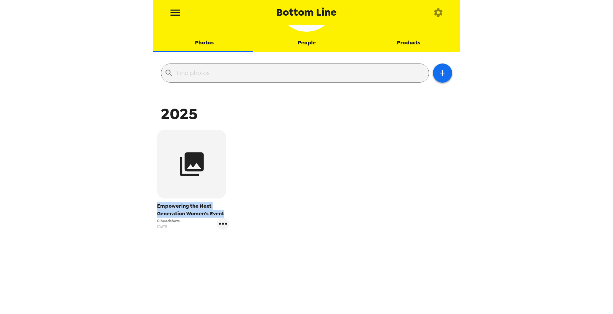
drag, startPoint x: 225, startPoint y: 213, endPoint x: 156, endPoint y: 209, distance: 69.1
click at [156, 209] on div "Empowering the Next Generation Women's Event 0 headshots 9/17/25" at bounding box center [193, 180] width 76 height 104
copy span "Empowering the Next Generation Women's Event"
click at [437, 78] on button "button" at bounding box center [442, 73] width 19 height 19
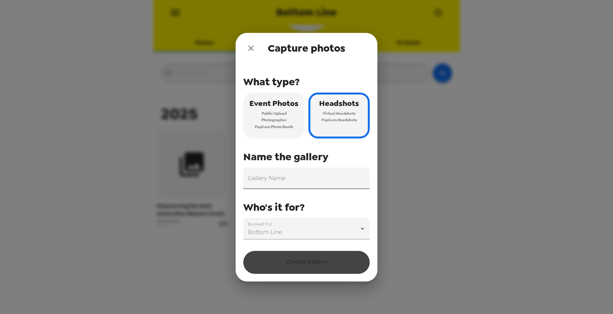
click at [324, 184] on input "Gallery Name" at bounding box center [306, 178] width 126 height 21
paste input "Empowering the Next Generation Women's Event"
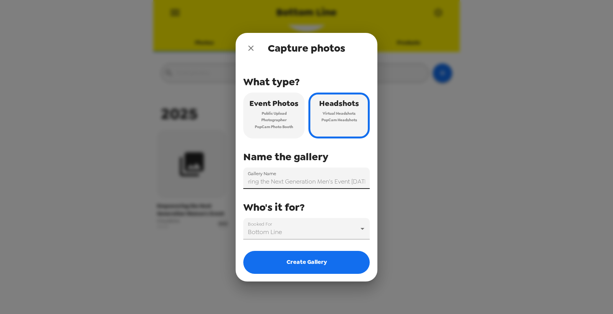
scroll to position [0, 31]
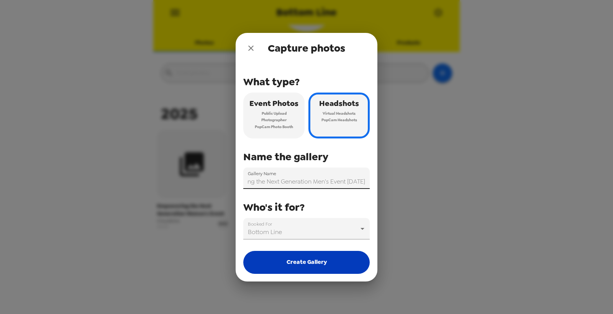
type input "Empowering the Next Generation Men's Event 11/6/25"
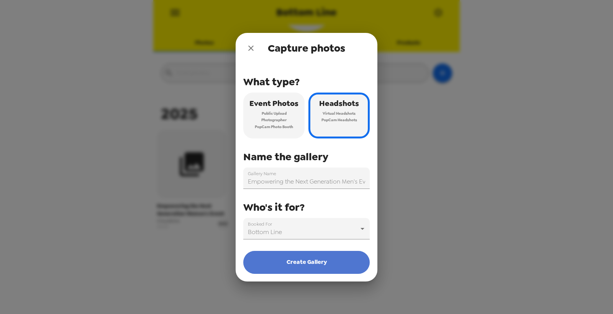
click at [319, 261] on button "Create Gallery" at bounding box center [306, 262] width 126 height 23
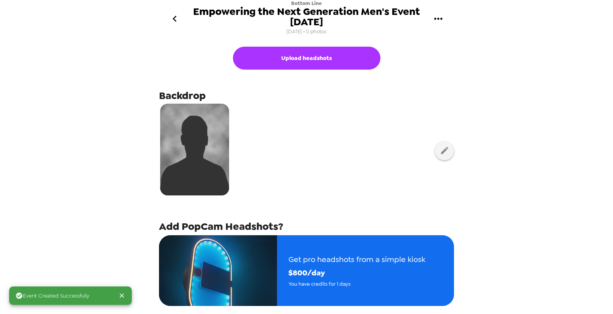
click at [178, 21] on icon "go back" at bounding box center [175, 19] width 12 height 12
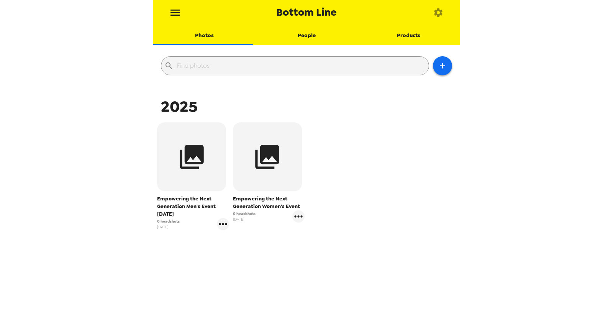
scroll to position [58, 0]
drag, startPoint x: 158, startPoint y: 226, endPoint x: 162, endPoint y: 227, distance: 4.3
click at [160, 227] on span "10/10/25" at bounding box center [168, 227] width 23 height 6
drag, startPoint x: 170, startPoint y: 226, endPoint x: 152, endPoint y: 227, distance: 18.0
click at [152, 227] on div "Bottom Line Photos People Products ​ 2025 Empowering the Next Generation Men's …" at bounding box center [306, 157] width 613 height 314
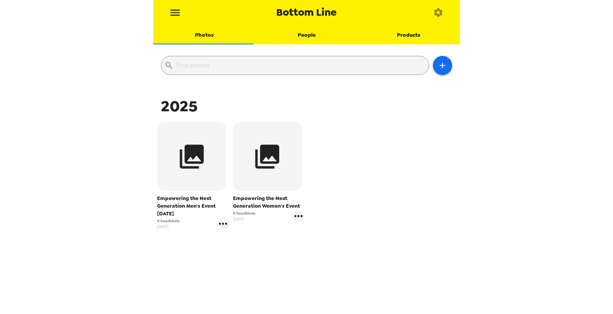
click at [170, 226] on span "10/10/25" at bounding box center [168, 227] width 23 height 6
drag, startPoint x: 177, startPoint y: 211, endPoint x: 142, endPoint y: 216, distance: 35.1
click at [142, 216] on div "Bottom Line Photos People Products ​ 2025 Empowering the Next Generation Men's …" at bounding box center [306, 157] width 613 height 314
click at [173, 212] on span "Empowering the Next Generation Men's Event 11/6/25" at bounding box center [193, 206] width 72 height 23
click at [297, 215] on icon "gallery menu" at bounding box center [298, 216] width 12 height 12
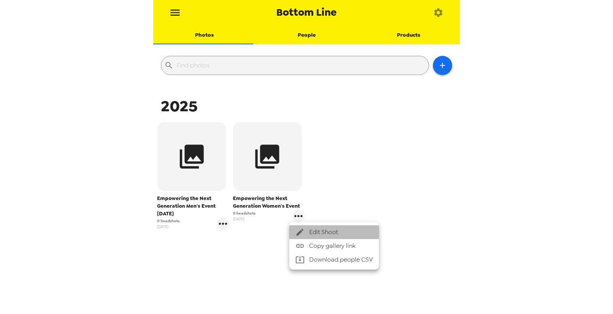
click at [314, 228] on span "Edit Shoot" at bounding box center [341, 232] width 64 height 9
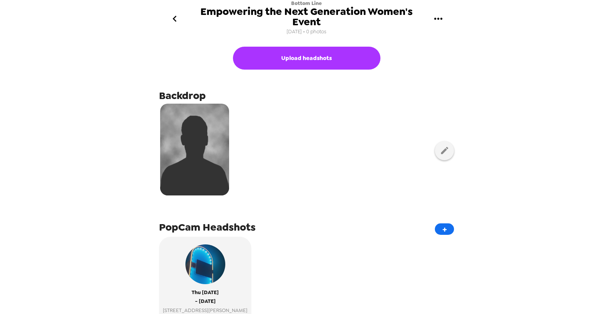
click at [180, 20] on icon "go back" at bounding box center [175, 19] width 12 height 12
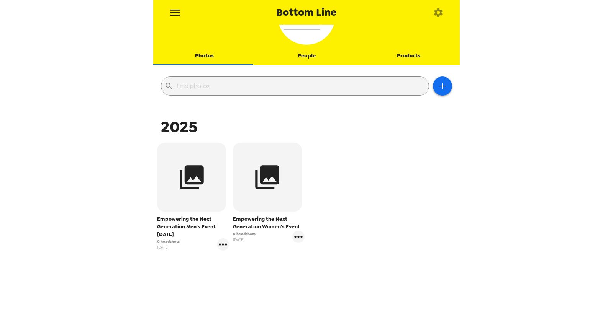
scroll to position [58, 0]
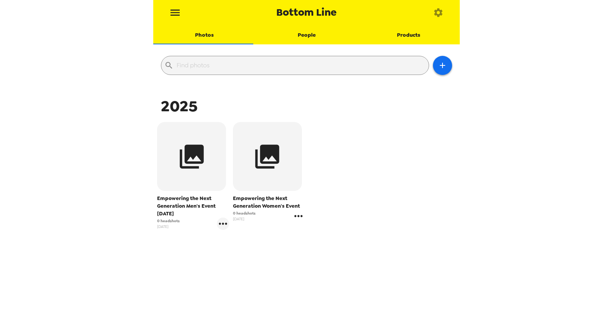
click at [298, 219] on icon "gallery menu" at bounding box center [298, 216] width 12 height 12
click at [228, 211] on div at bounding box center [306, 157] width 613 height 314
drag, startPoint x: 244, startPoint y: 213, endPoint x: 230, endPoint y: 213, distance: 13.8
click at [231, 213] on div "Empowering the Next Generation Women's Event 0 headshots 9/17/25" at bounding box center [269, 176] width 76 height 112
click at [300, 217] on icon "gallery menu" at bounding box center [298, 216] width 12 height 12
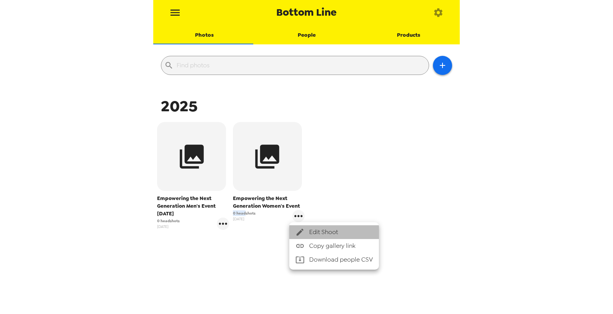
click at [319, 229] on span "Edit Shoot" at bounding box center [341, 232] width 64 height 9
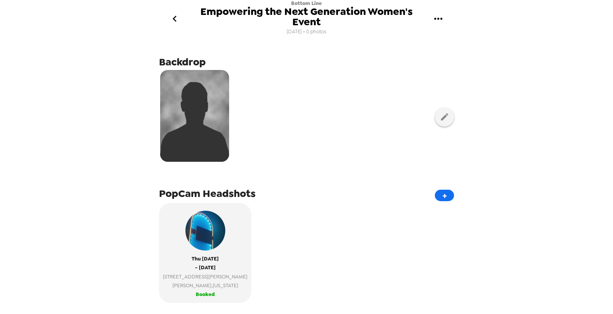
scroll to position [43, 0]
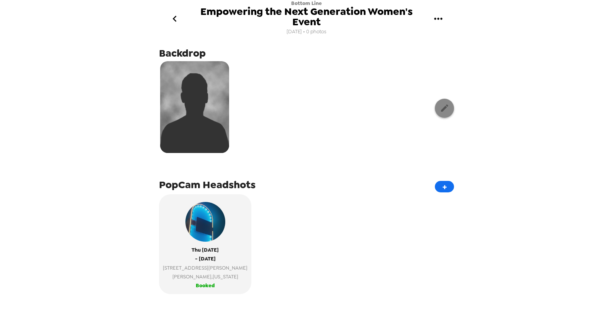
click at [440, 109] on icon "button" at bounding box center [445, 108] width 10 height 10
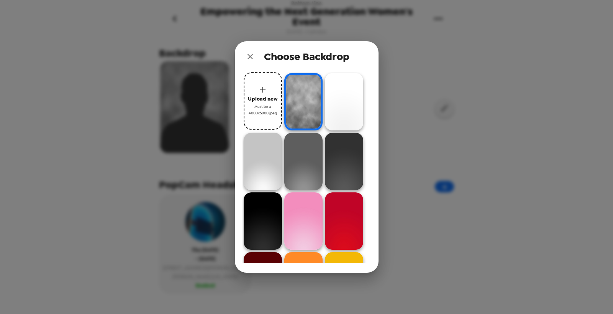
click at [314, 105] on img at bounding box center [303, 101] width 38 height 57
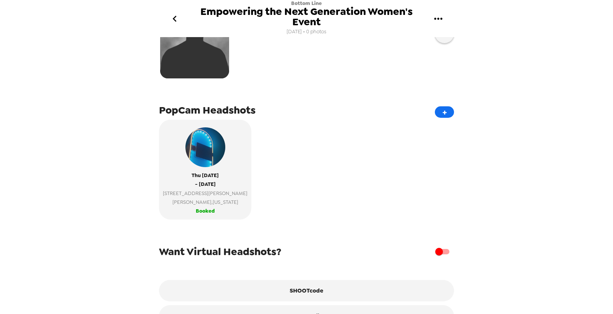
scroll to position [142, 0]
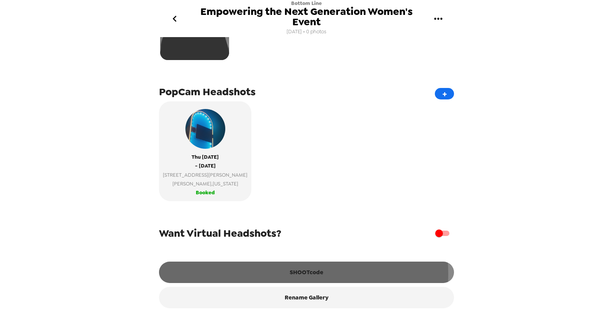
click at [302, 274] on button "SHOOTcode" at bounding box center [306, 272] width 295 height 21
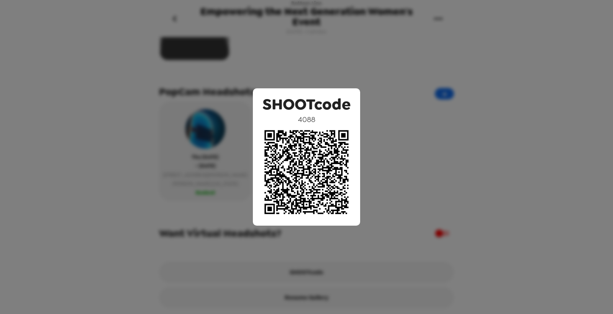
click at [391, 147] on div "SHOOTcode 4088" at bounding box center [306, 157] width 613 height 314
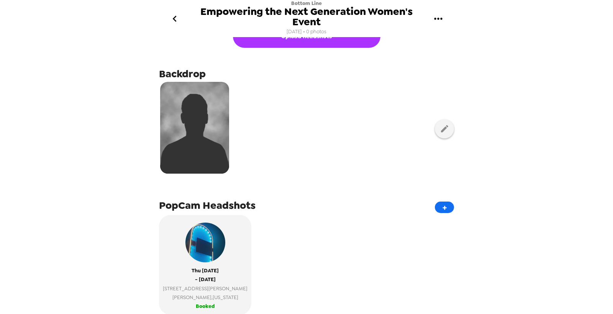
scroll to position [0, 0]
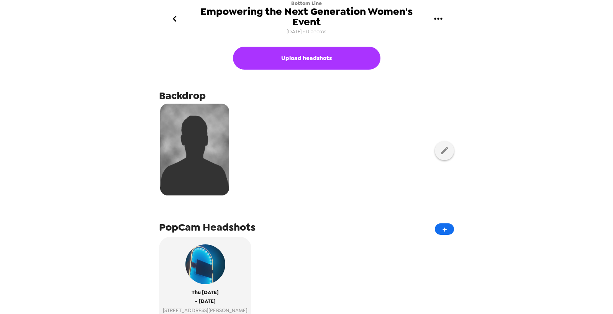
click at [167, 18] on button "go back" at bounding box center [174, 18] width 25 height 25
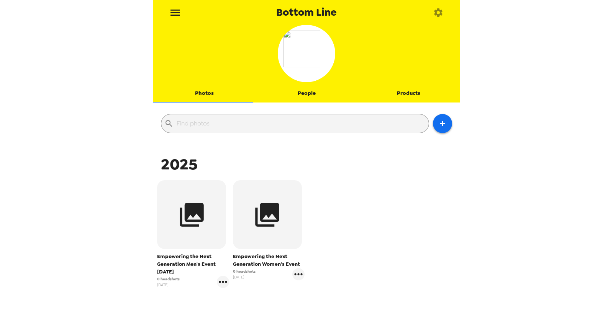
click at [175, 9] on icon "menu" at bounding box center [175, 13] width 12 height 12
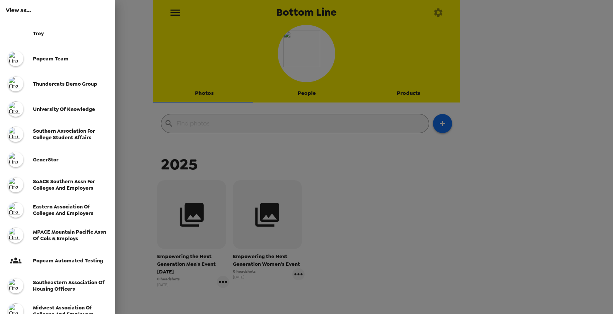
click at [62, 186] on span "SoACE Southern Assn for Colleges and Employers" at bounding box center [64, 184] width 62 height 13
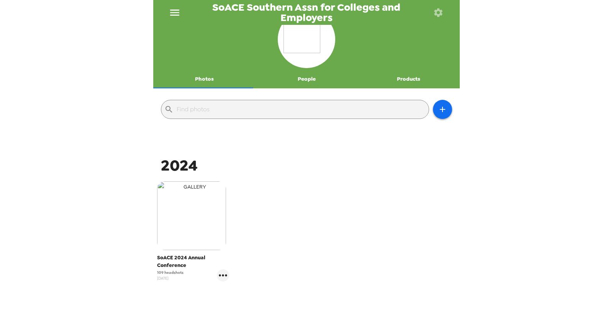
scroll to position [43, 0]
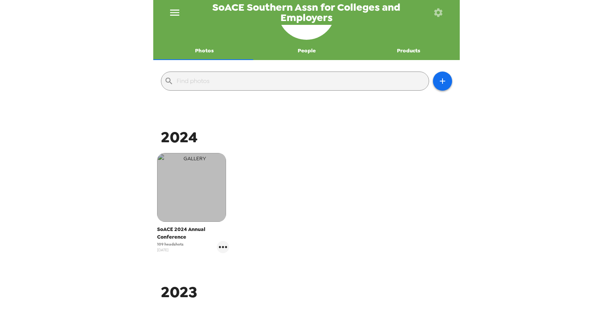
click at [212, 182] on img "button" at bounding box center [191, 187] width 69 height 69
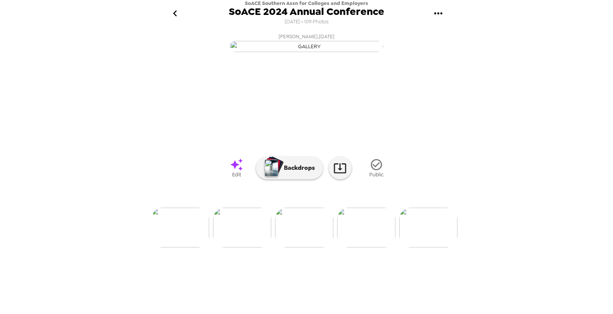
scroll to position [0, 323]
click at [360, 248] on img at bounding box center [356, 228] width 58 height 40
click at [195, 248] on img at bounding box center [187, 228] width 58 height 40
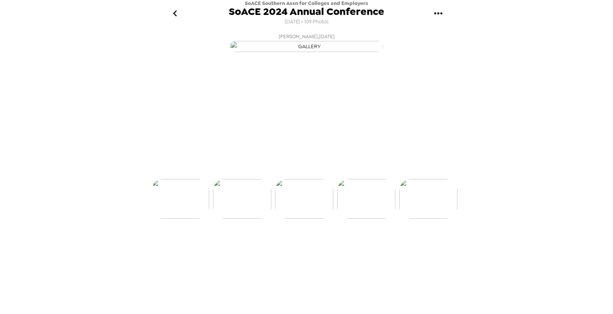
scroll to position [0, 186]
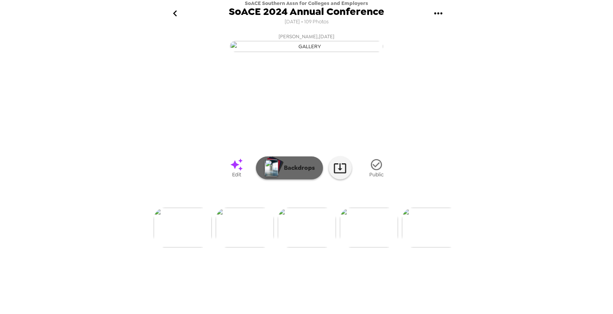
click at [300, 180] on button "Backdrops" at bounding box center [289, 168] width 67 height 23
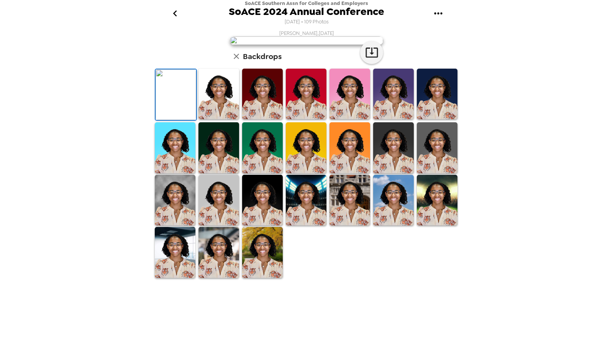
scroll to position [0, 0]
click at [175, 13] on icon "go back" at bounding box center [175, 13] width 12 height 12
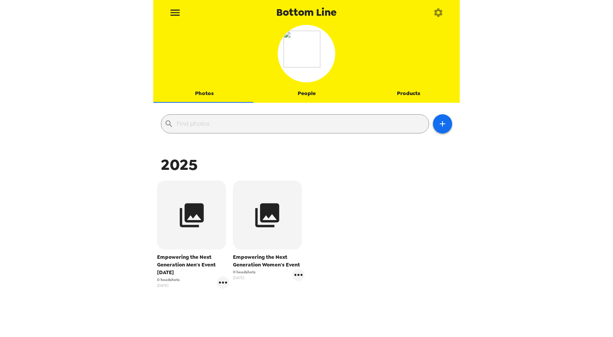
scroll to position [36, 0]
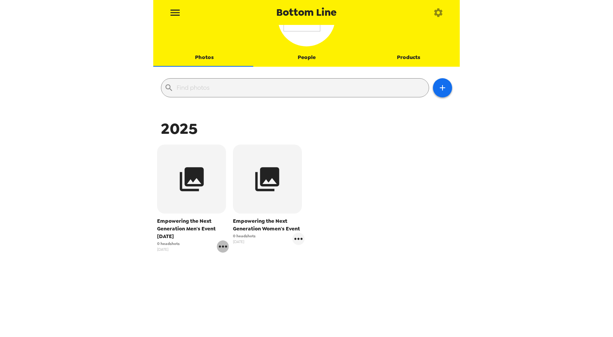
click at [221, 248] on icon "gallery menu" at bounding box center [223, 246] width 12 height 12
click at [231, 259] on div at bounding box center [228, 262] width 14 height 9
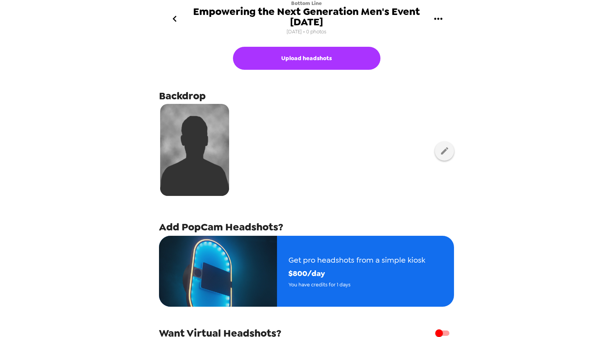
click at [171, 29] on button "go back" at bounding box center [174, 18] width 25 height 25
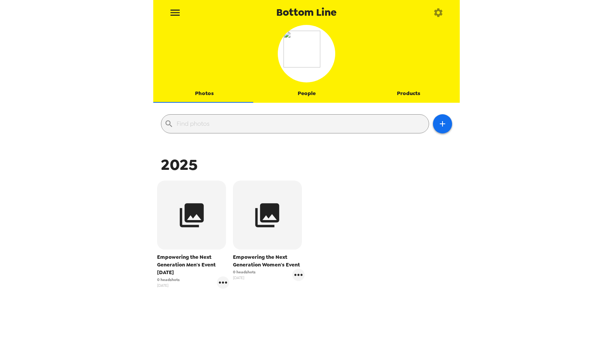
click at [307, 92] on button "People" at bounding box center [306, 93] width 102 height 18
click at [313, 98] on button "People" at bounding box center [306, 93] width 102 height 18
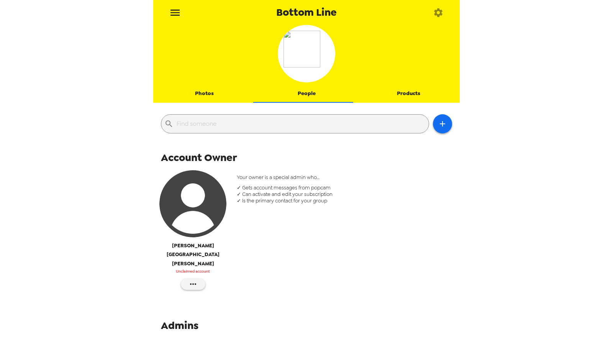
click at [197, 210] on img "button" at bounding box center [192, 203] width 67 height 67
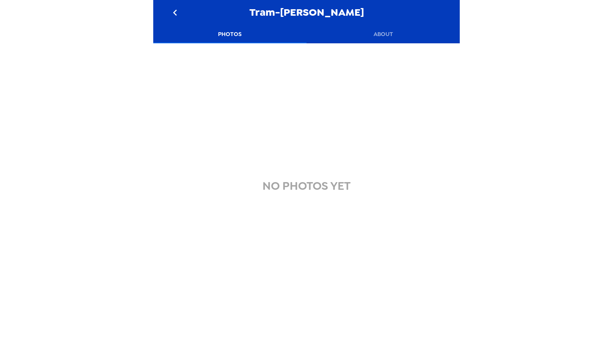
click at [316, 165] on div "NO PHOTOS YET" at bounding box center [306, 186] width 126 height 52
click at [382, 33] on button "About" at bounding box center [382, 34] width 153 height 18
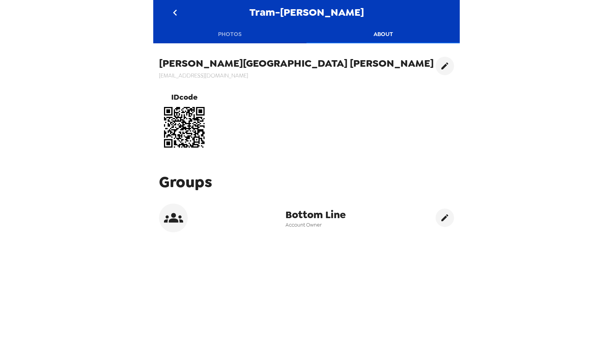
click at [227, 36] on button "Photos" at bounding box center [229, 34] width 153 height 18
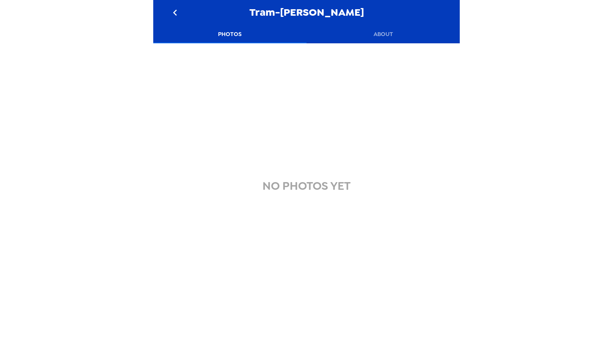
click at [379, 34] on button "About" at bounding box center [382, 34] width 153 height 18
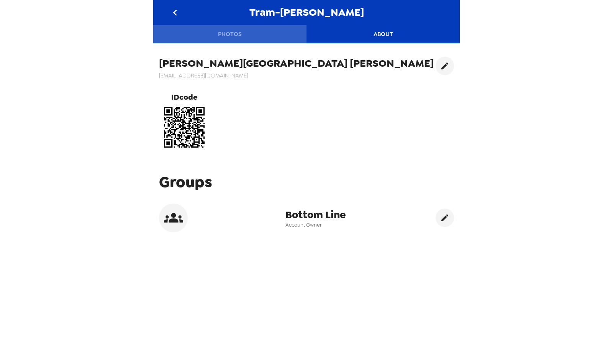
click at [237, 33] on button "Photos" at bounding box center [229, 34] width 153 height 18
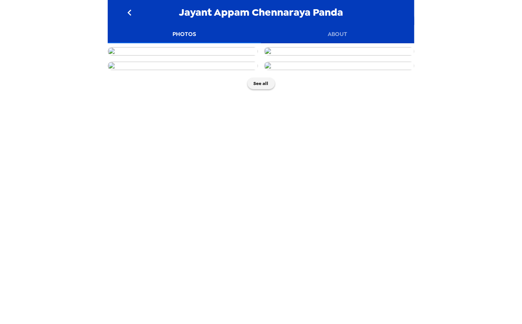
click at [158, 56] on img at bounding box center [183, 51] width 150 height 8
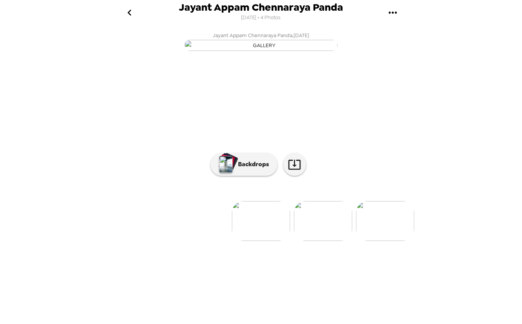
scroll to position [16, 0]
click at [246, 169] on p "Backdrops" at bounding box center [251, 164] width 35 height 9
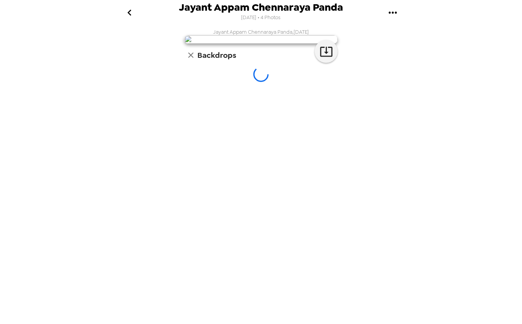
scroll to position [0, 0]
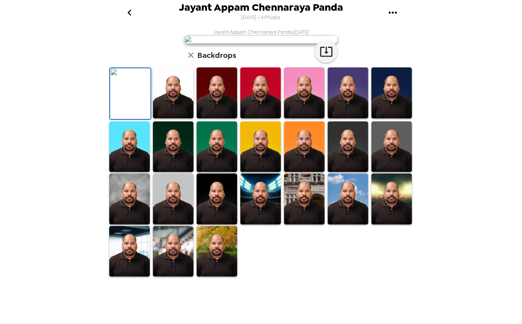
click at [126, 11] on icon "go back" at bounding box center [129, 13] width 12 height 12
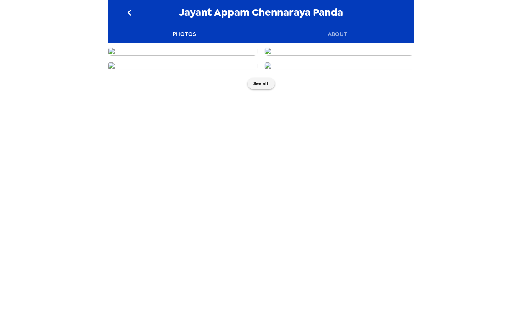
scroll to position [133, 0]
click at [162, 70] on img at bounding box center [183, 66] width 150 height 8
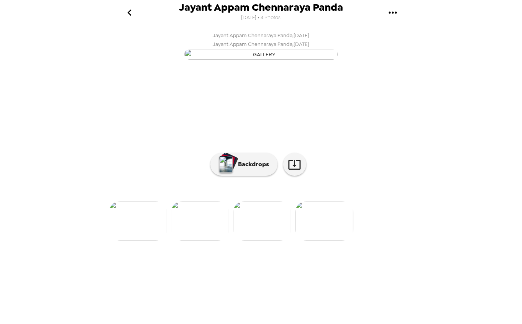
scroll to position [16, 0]
click at [259, 169] on p "Backdrops" at bounding box center [251, 164] width 35 height 9
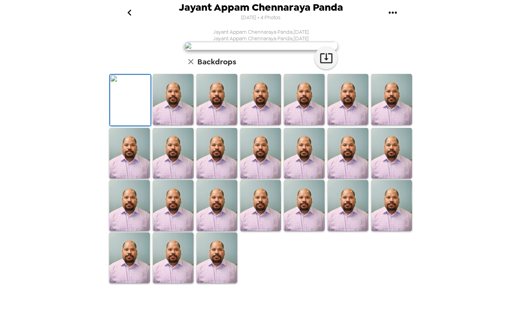
scroll to position [85, 0]
click at [128, 11] on icon "go back" at bounding box center [129, 13] width 12 height 12
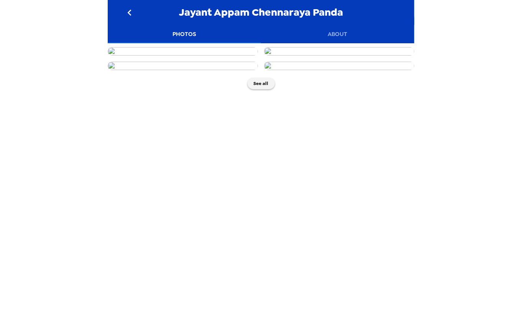
scroll to position [133, 0]
click at [338, 70] on img at bounding box center [339, 66] width 150 height 8
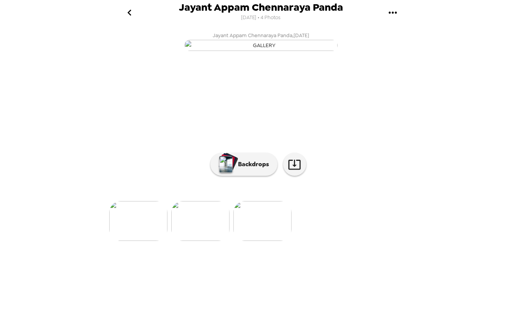
scroll to position [16, 0]
click at [264, 176] on button "Backdrops" at bounding box center [243, 164] width 67 height 23
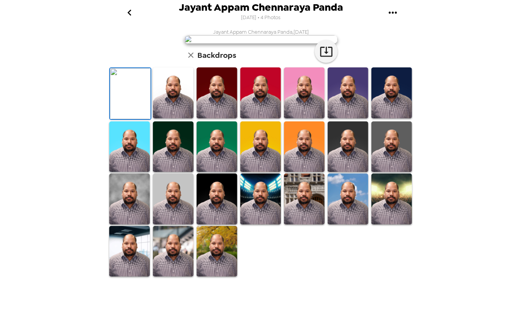
click at [127, 11] on icon "go back" at bounding box center [129, 13] width 12 height 12
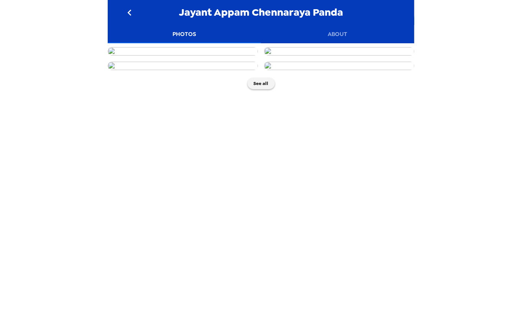
scroll to position [128, 0]
click at [203, 70] on img at bounding box center [183, 66] width 150 height 8
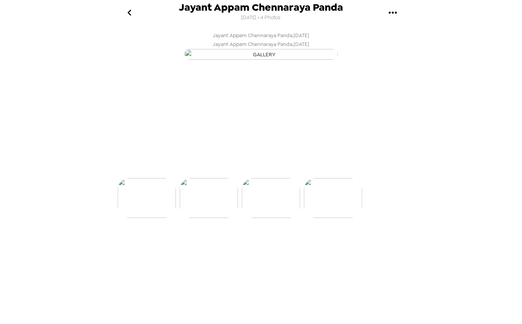
scroll to position [0, 123]
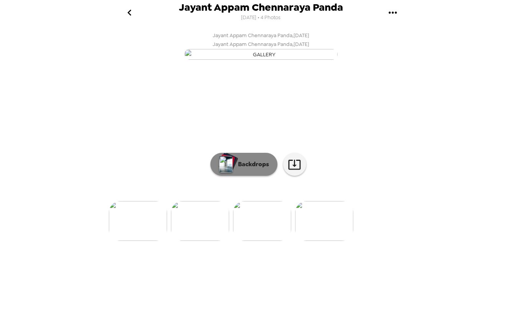
click at [246, 176] on button "Backdrops" at bounding box center [243, 164] width 67 height 23
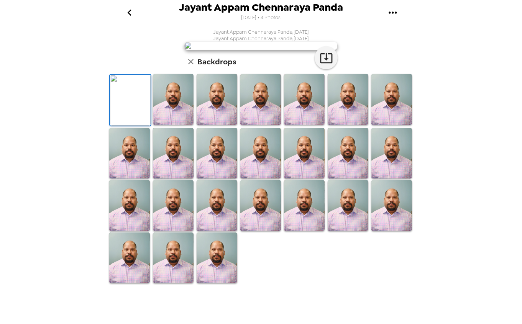
scroll to position [0, 0]
